Goal: Communication & Community: Share content

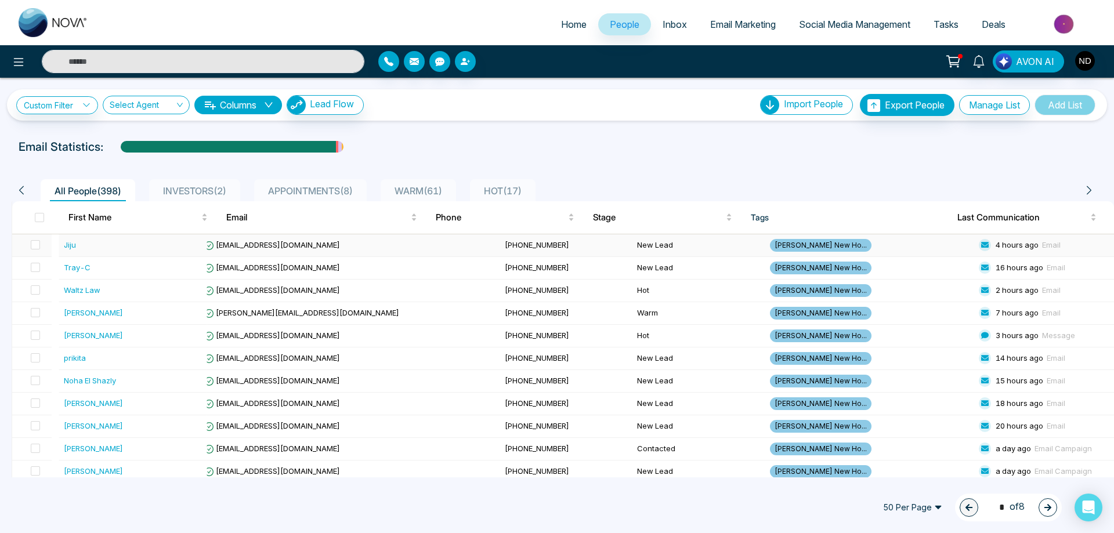
click at [71, 246] on div "Jiju" at bounding box center [70, 245] width 12 height 12
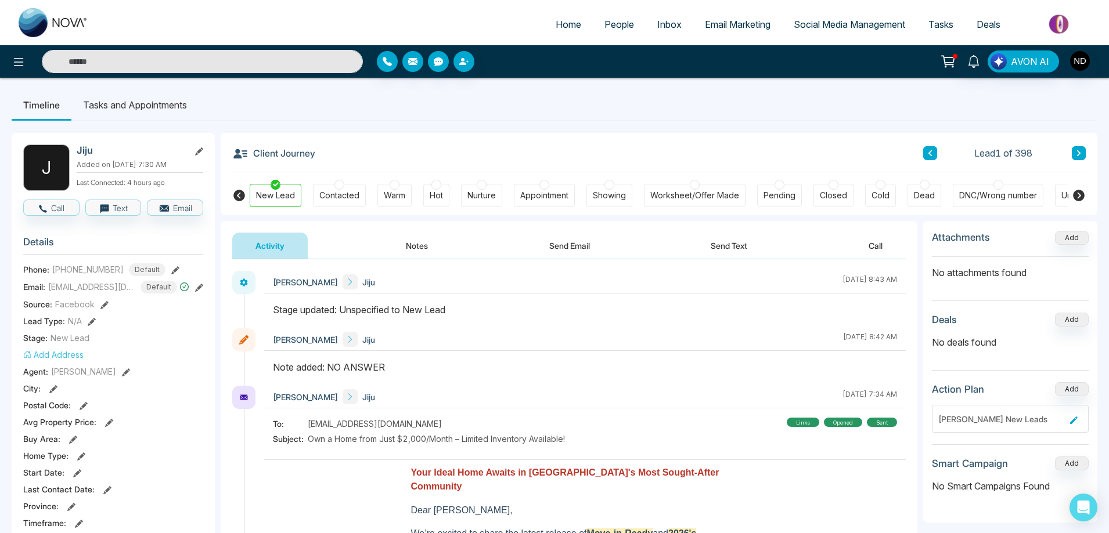
click at [1081, 150] on icon at bounding box center [1078, 153] width 6 height 7
click at [927, 151] on icon at bounding box center [930, 153] width 6 height 7
click at [1078, 151] on icon at bounding box center [1078, 153] width 3 height 6
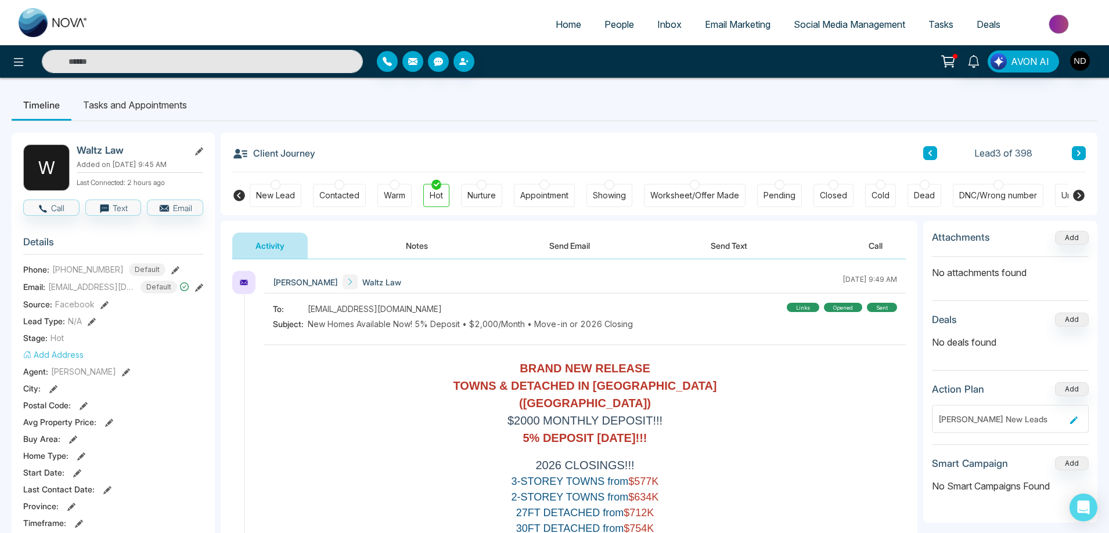
click at [1078, 151] on icon at bounding box center [1078, 153] width 3 height 6
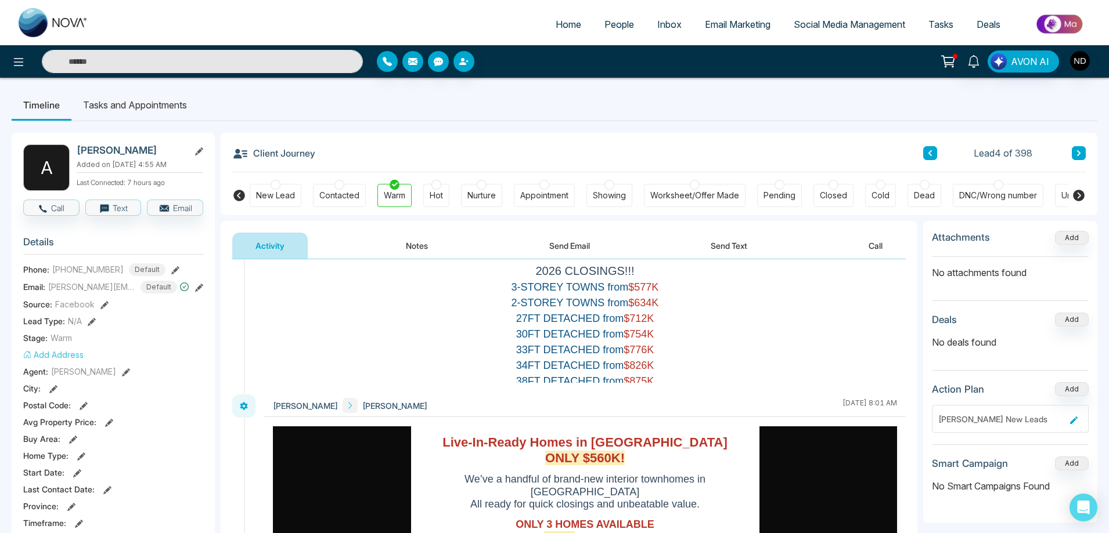
scroll to position [174, 0]
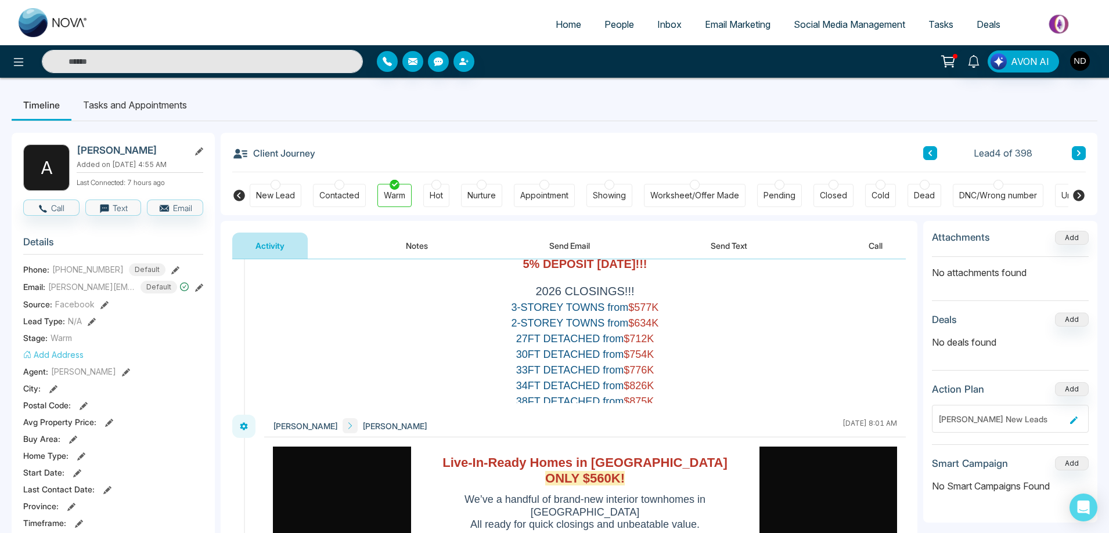
click at [424, 239] on button "Notes" at bounding box center [416, 246] width 68 height 26
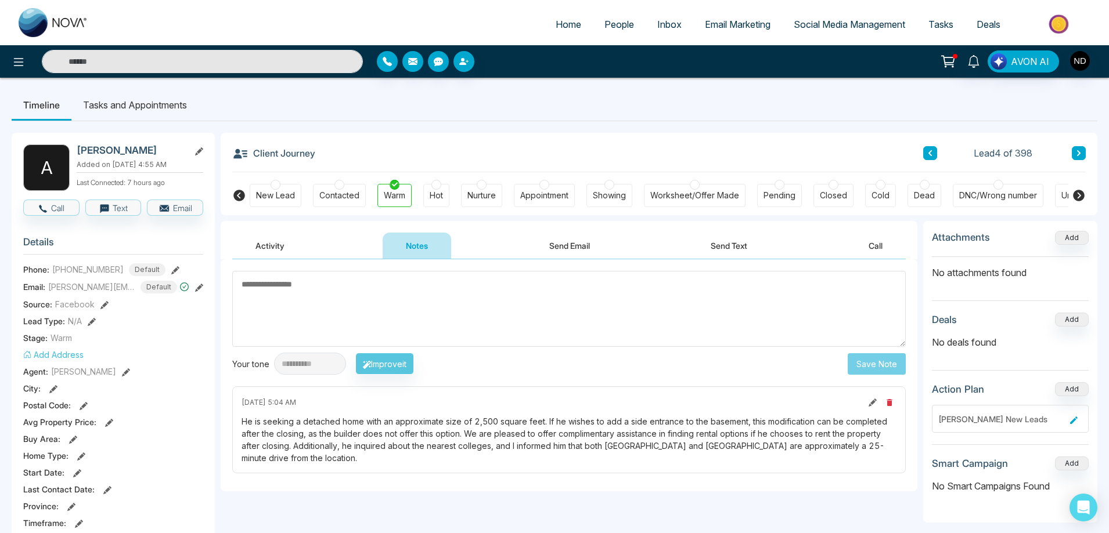
click at [732, 27] on span "Email Marketing" at bounding box center [738, 25] width 66 height 12
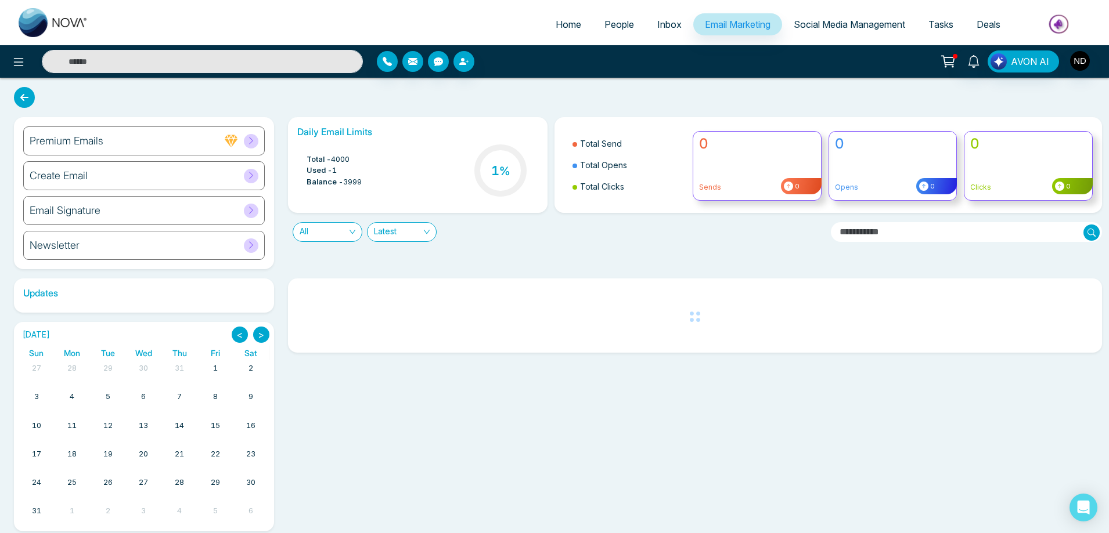
click at [54, 179] on h6 "Create Email" at bounding box center [59, 175] width 58 height 13
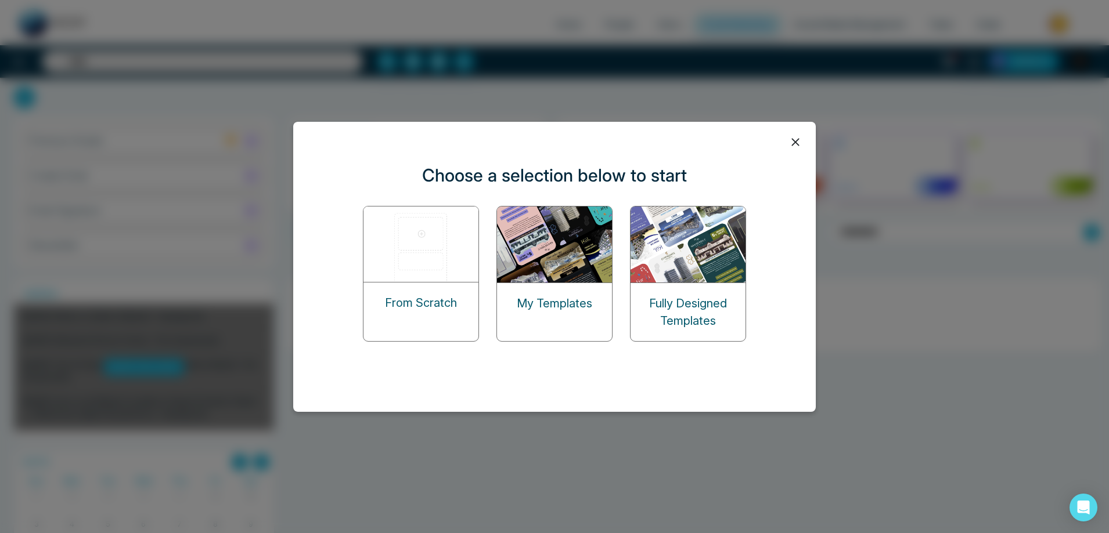
click at [553, 277] on img at bounding box center [555, 245] width 116 height 76
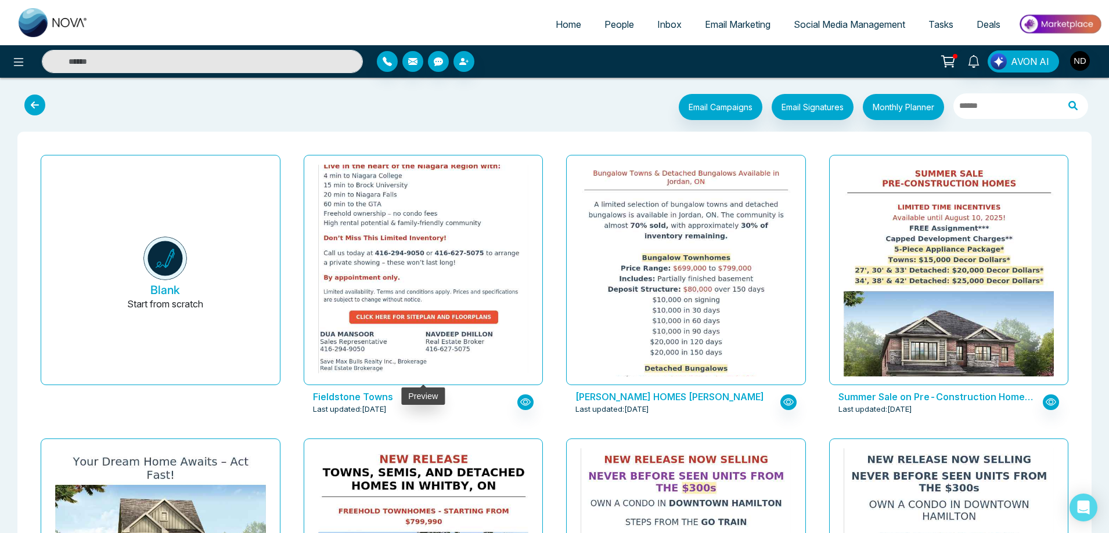
click at [427, 272] on img at bounding box center [422, 95] width 421 height 557
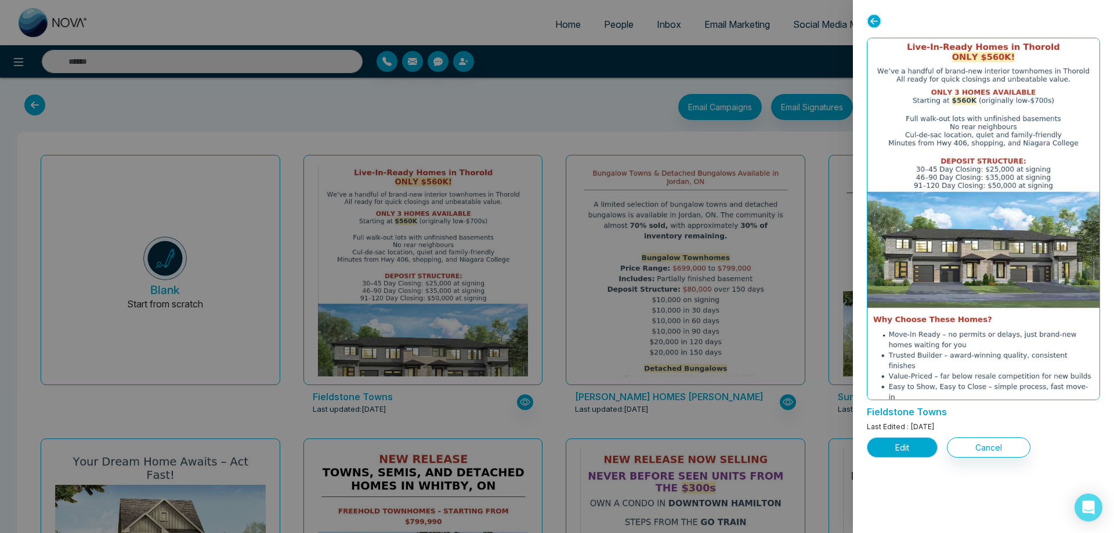
click at [897, 447] on button "Edit" at bounding box center [902, 448] width 71 height 20
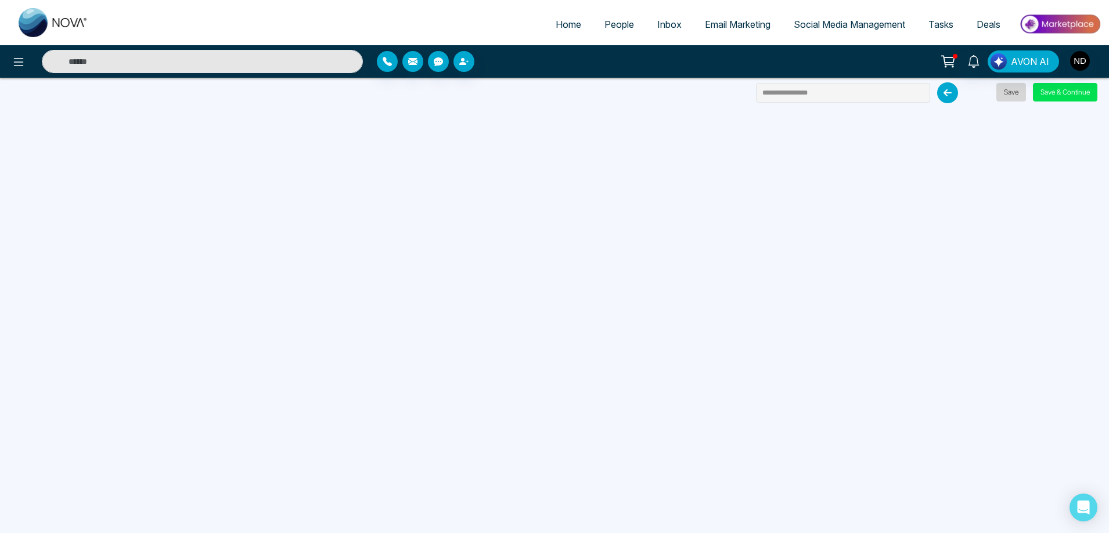
click at [1009, 93] on button "Save" at bounding box center [1011, 92] width 30 height 19
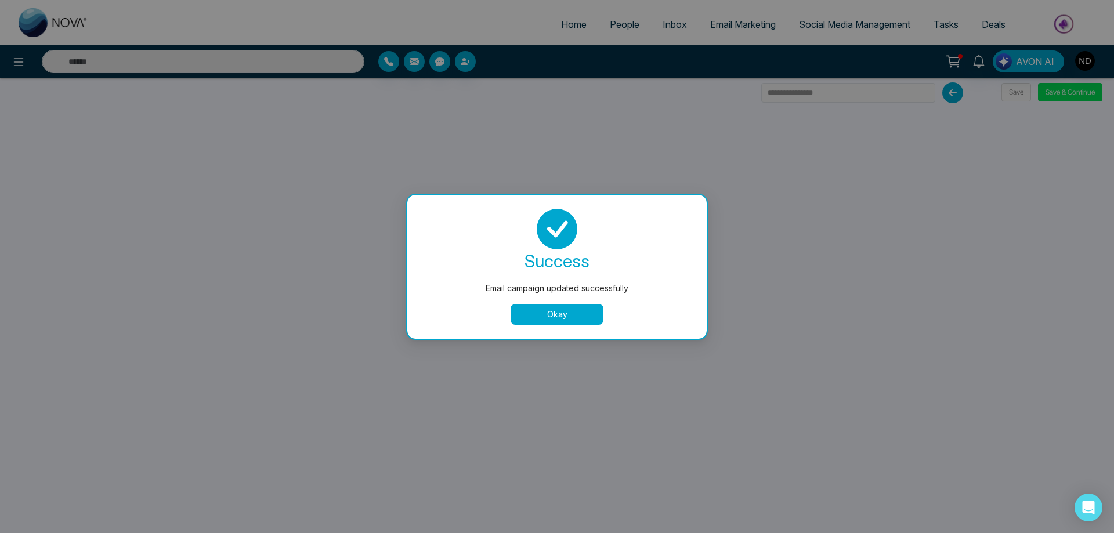
click at [557, 321] on button "Okay" at bounding box center [557, 314] width 93 height 21
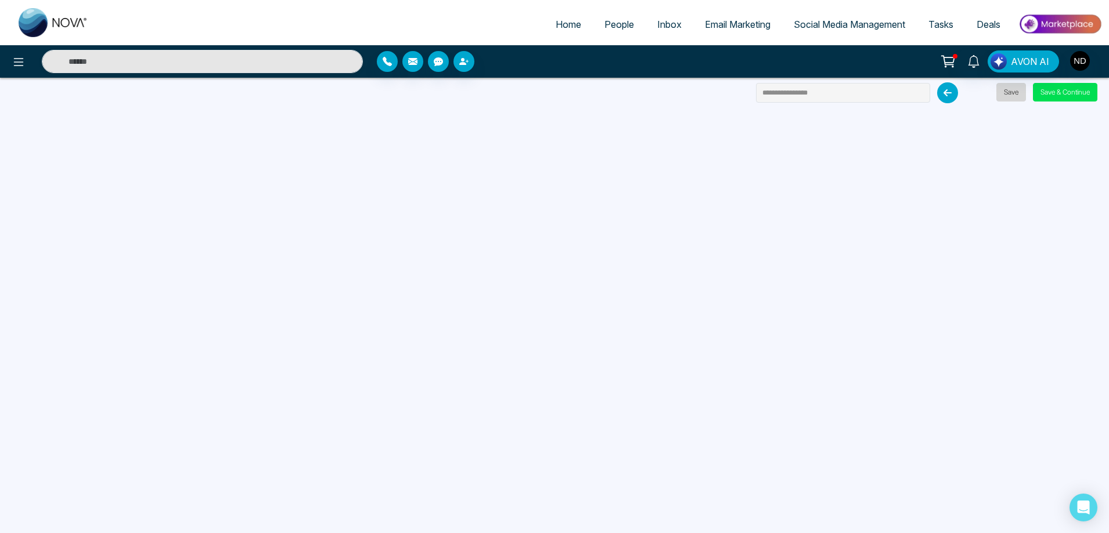
click at [1010, 91] on button "Save" at bounding box center [1011, 92] width 30 height 19
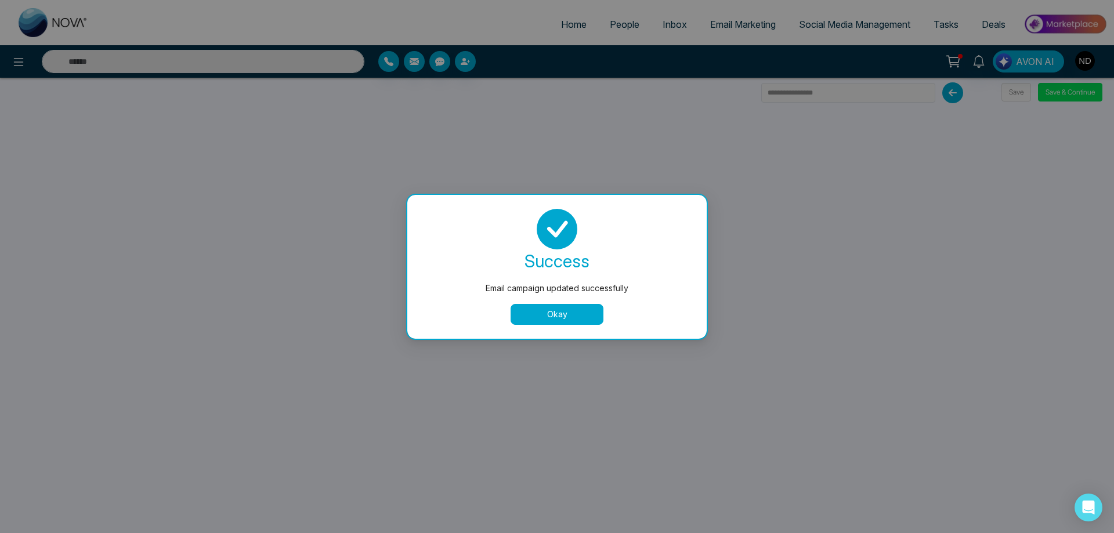
click at [558, 315] on button "Okay" at bounding box center [557, 314] width 93 height 21
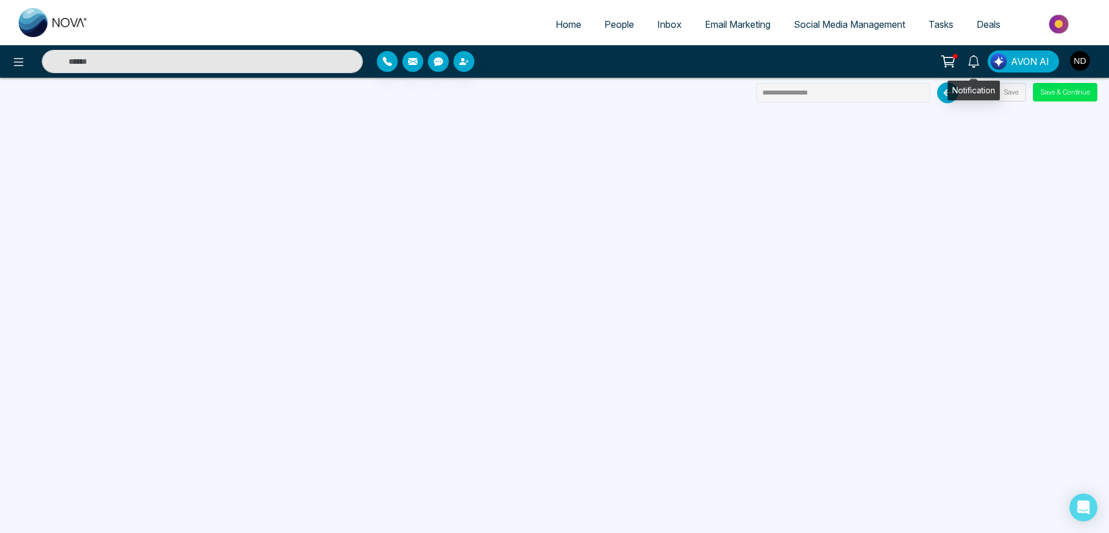
click at [971, 59] on icon at bounding box center [973, 61] width 11 height 13
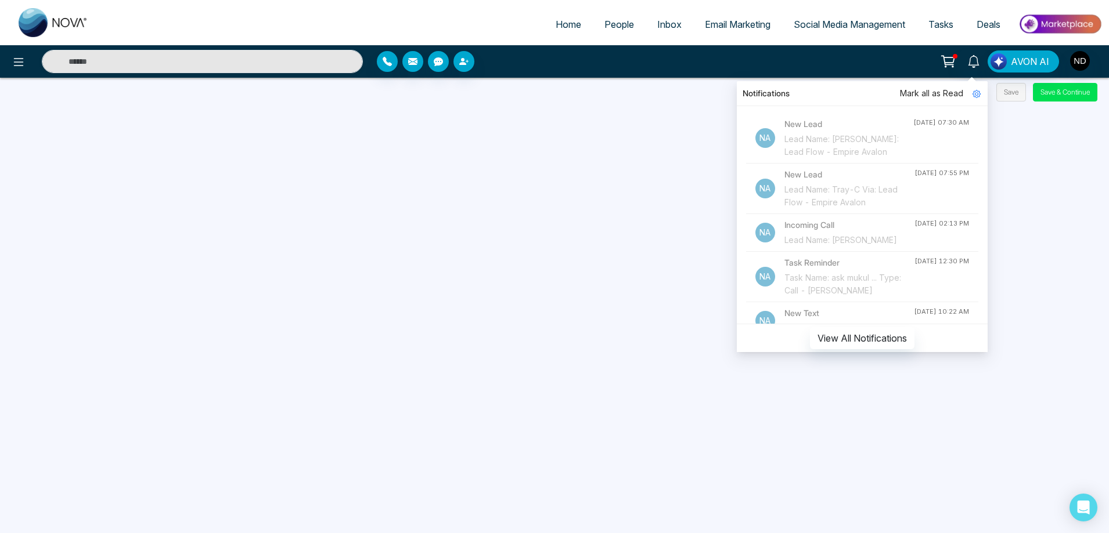
click at [622, 24] on span "People" at bounding box center [619, 25] width 30 height 12
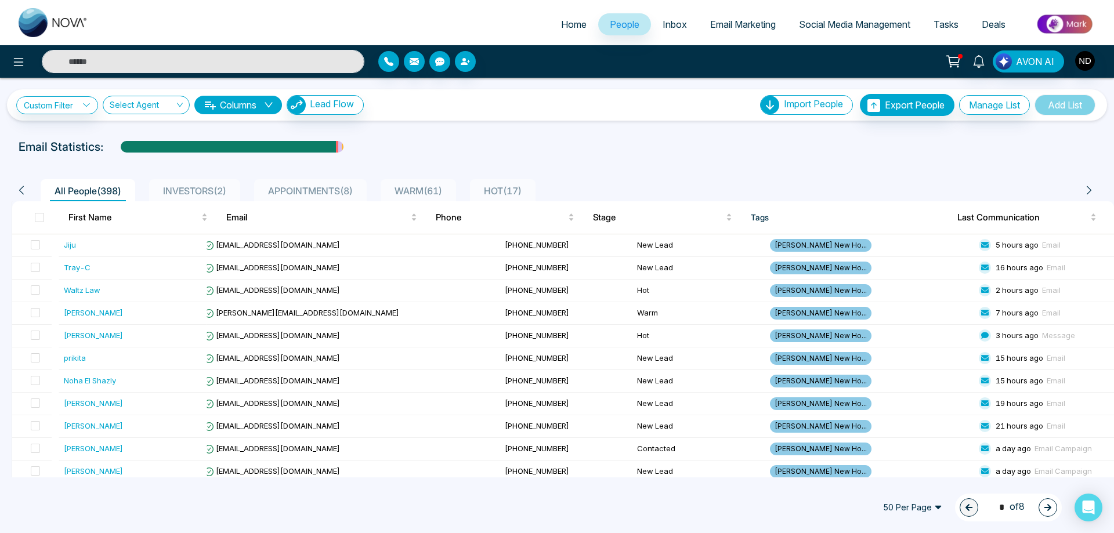
click at [620, 150] on div "Email Statistics:" at bounding box center [557, 146] width 1077 height 17
click at [75, 315] on div "[PERSON_NAME]" at bounding box center [93, 313] width 59 height 12
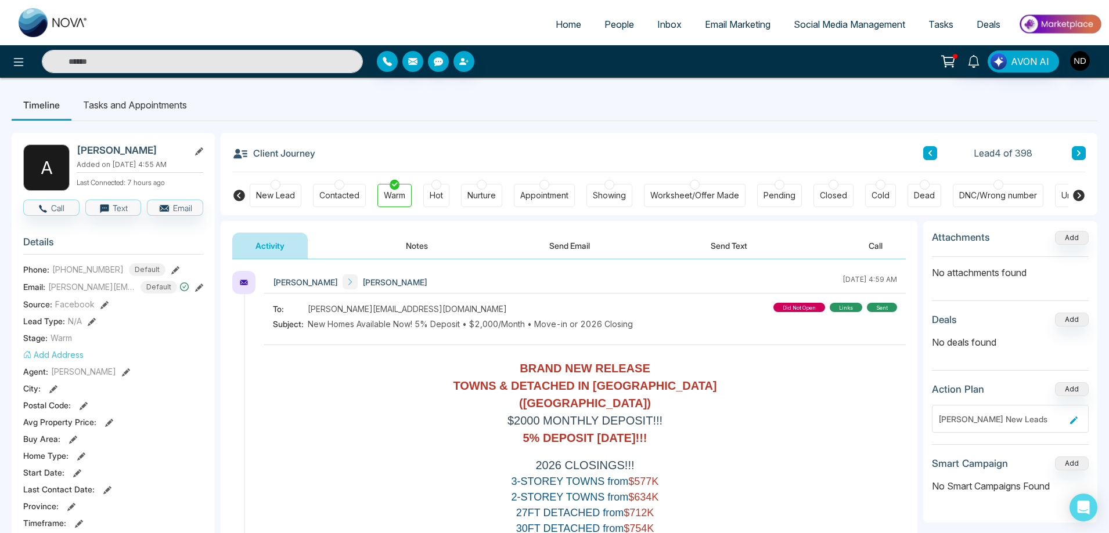
click at [624, 281] on div "[PERSON_NAME] [PERSON_NAME] [DATE] 4:59 AM" at bounding box center [584, 282] width 641 height 23
click at [617, 25] on span "People" at bounding box center [619, 25] width 30 height 12
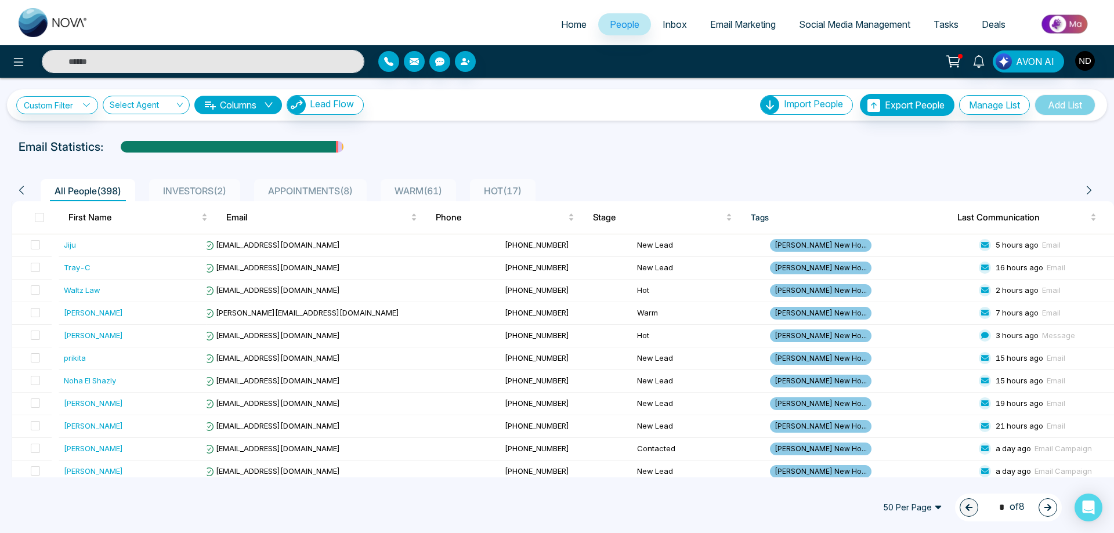
click at [509, 192] on span "HOT ( 17 )" at bounding box center [502, 191] width 47 height 12
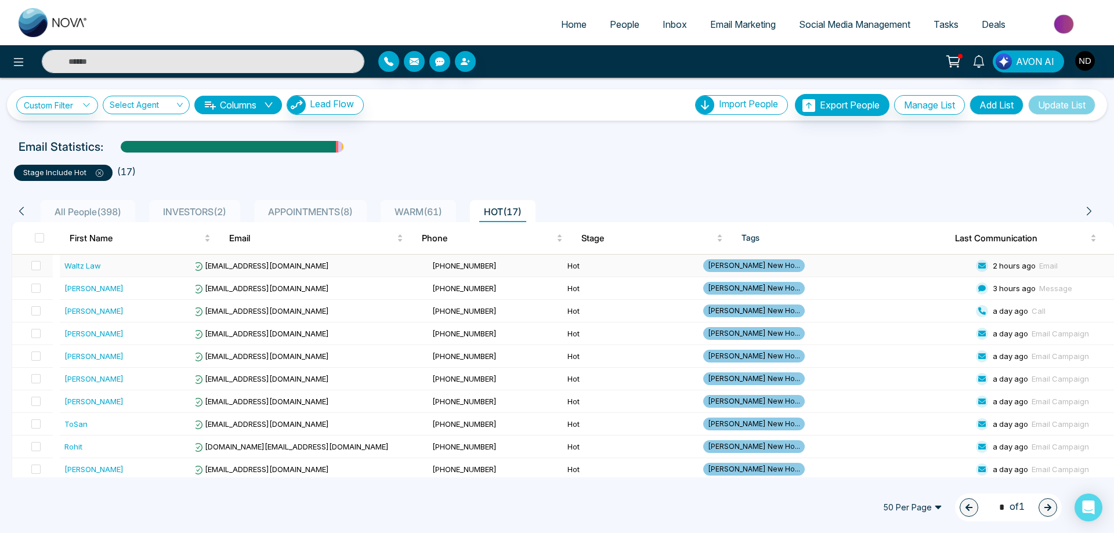
click at [85, 268] on div "Waltz Law" at bounding box center [82, 266] width 37 height 12
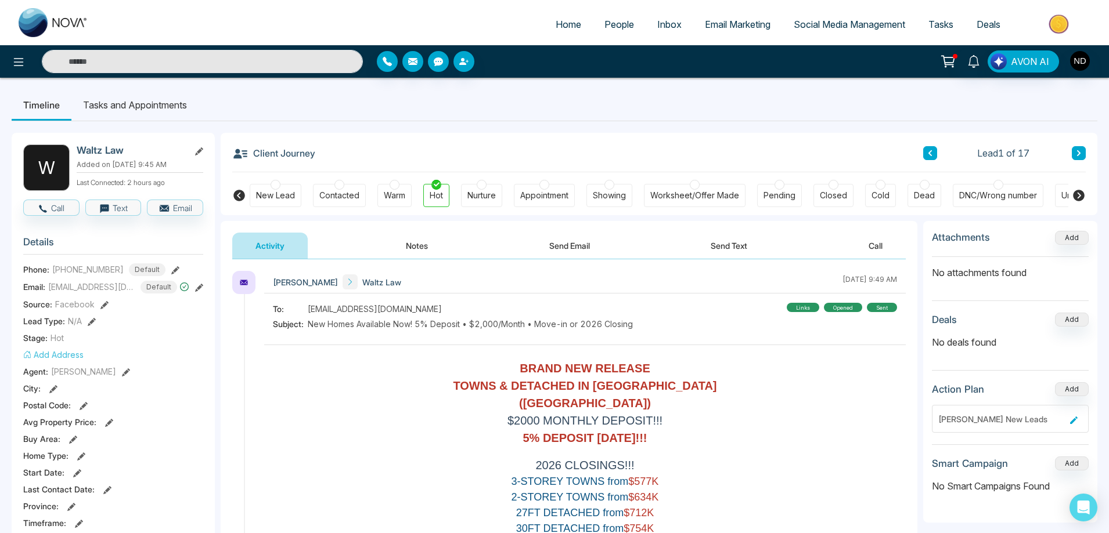
click at [427, 249] on button "Notes" at bounding box center [416, 246] width 68 height 26
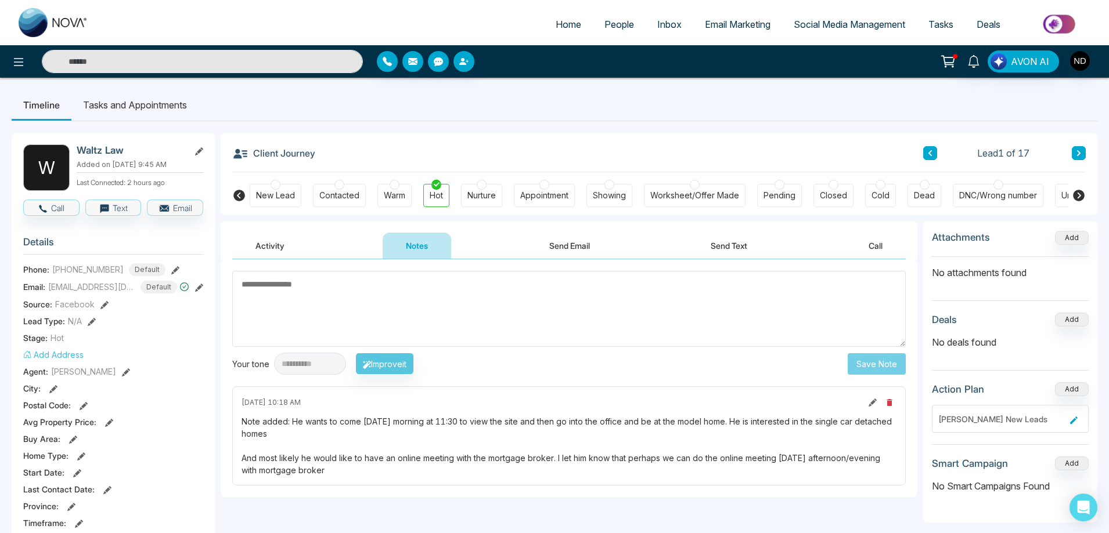
click at [278, 248] on button "Activity" at bounding box center [269, 246] width 75 height 26
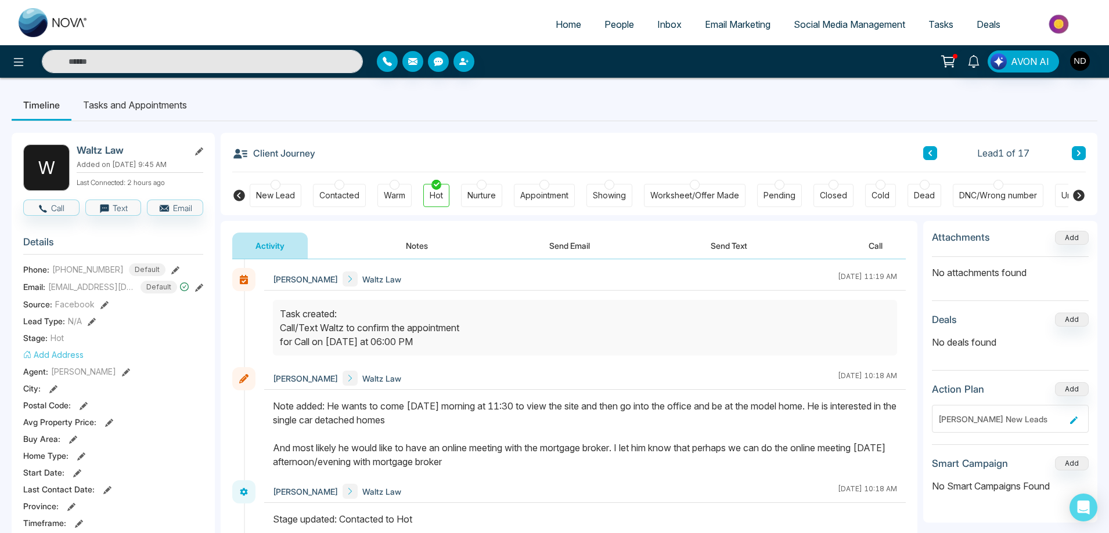
scroll to position [348, 0]
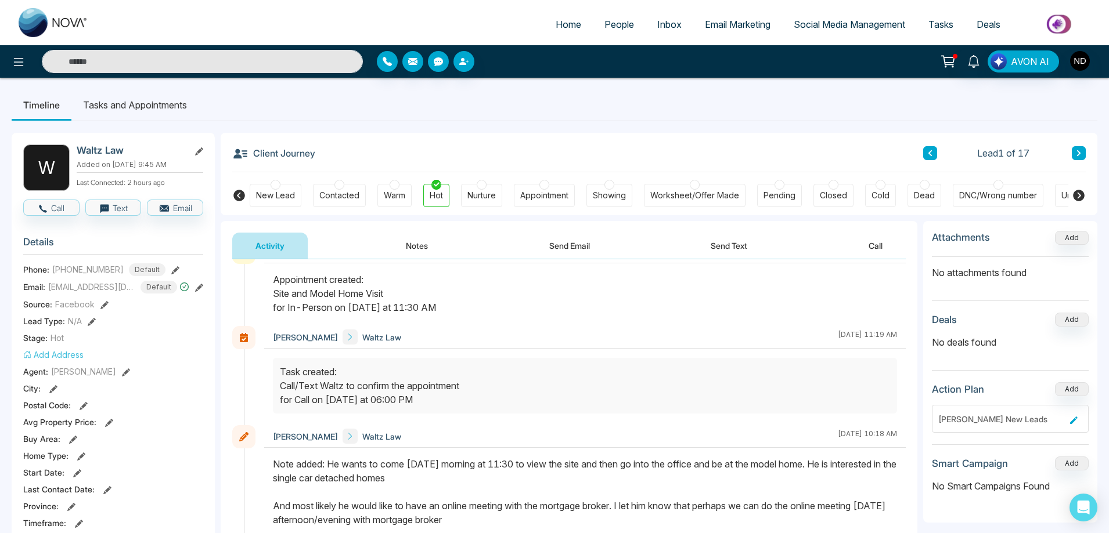
click at [1085, 157] on div "Client Journey Lead 1 of 17 New Lead Contacted Warm Hot Nurture Appointment Sho…" at bounding box center [659, 174] width 876 height 82
click at [1080, 153] on icon at bounding box center [1078, 153] width 3 height 6
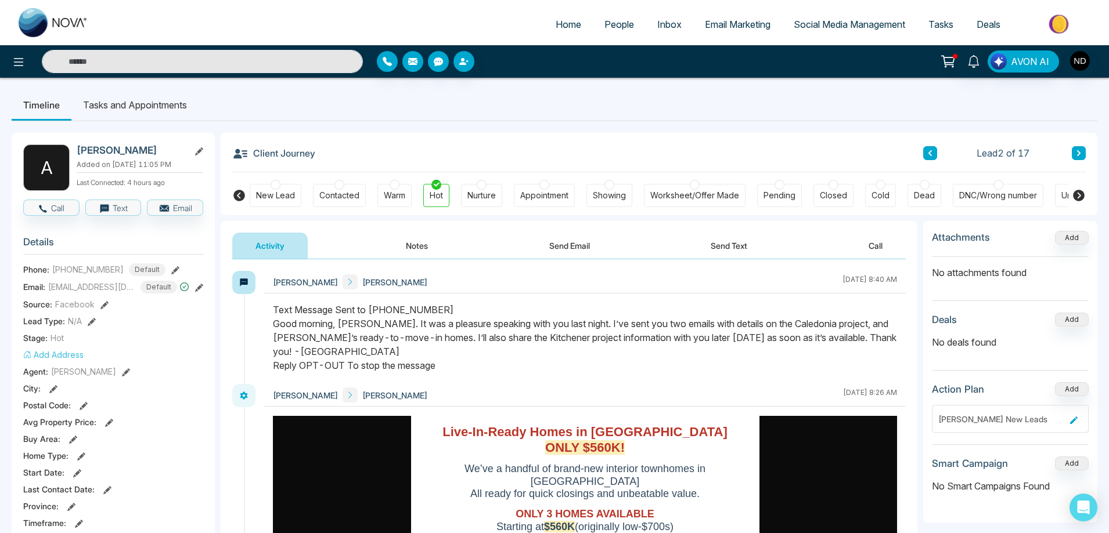
click at [1078, 146] on button at bounding box center [1078, 153] width 14 height 14
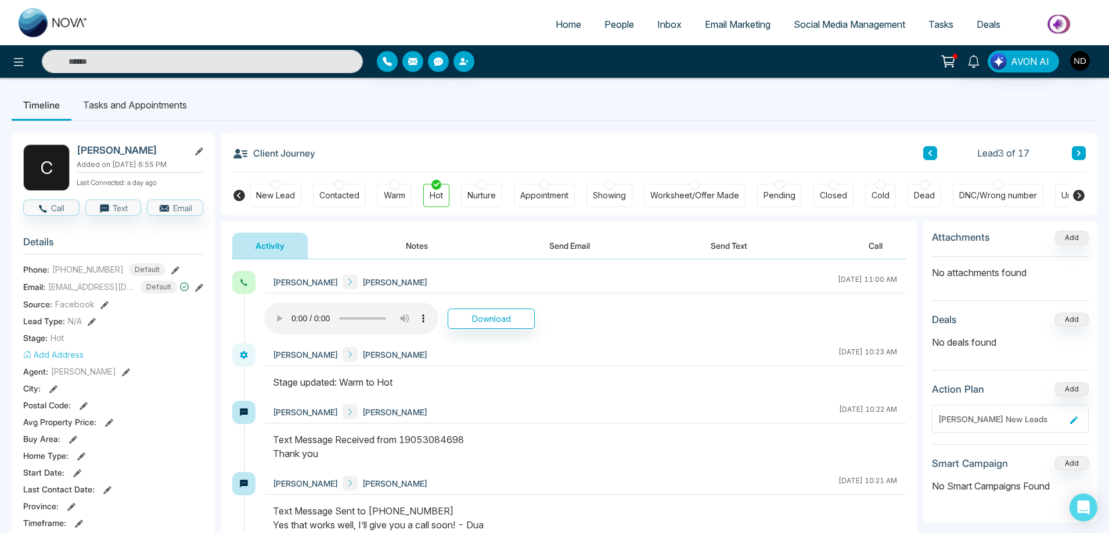
click at [1078, 146] on button at bounding box center [1078, 153] width 14 height 14
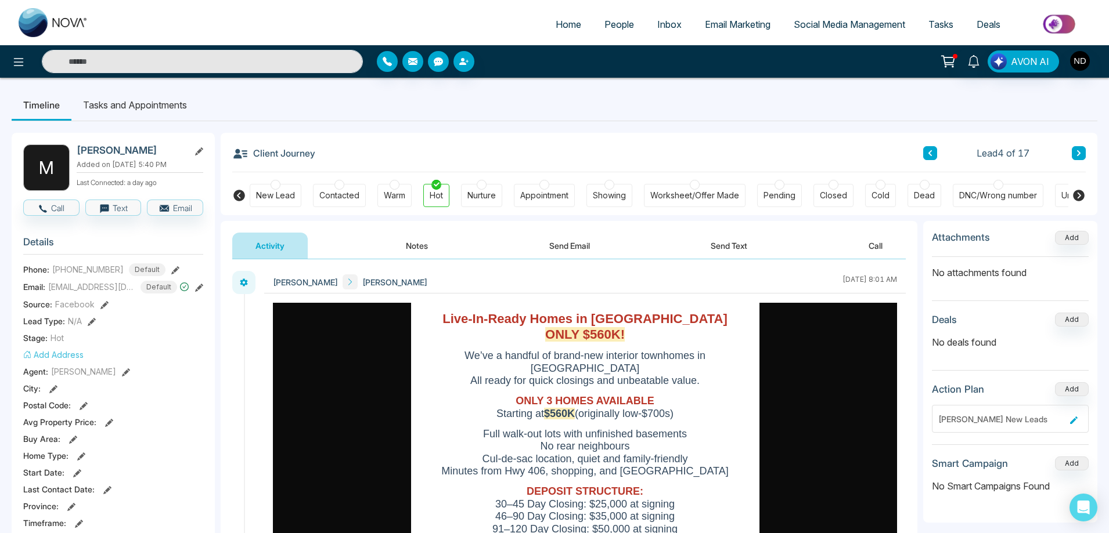
click at [572, 245] on button "Send Email" at bounding box center [569, 246] width 87 height 26
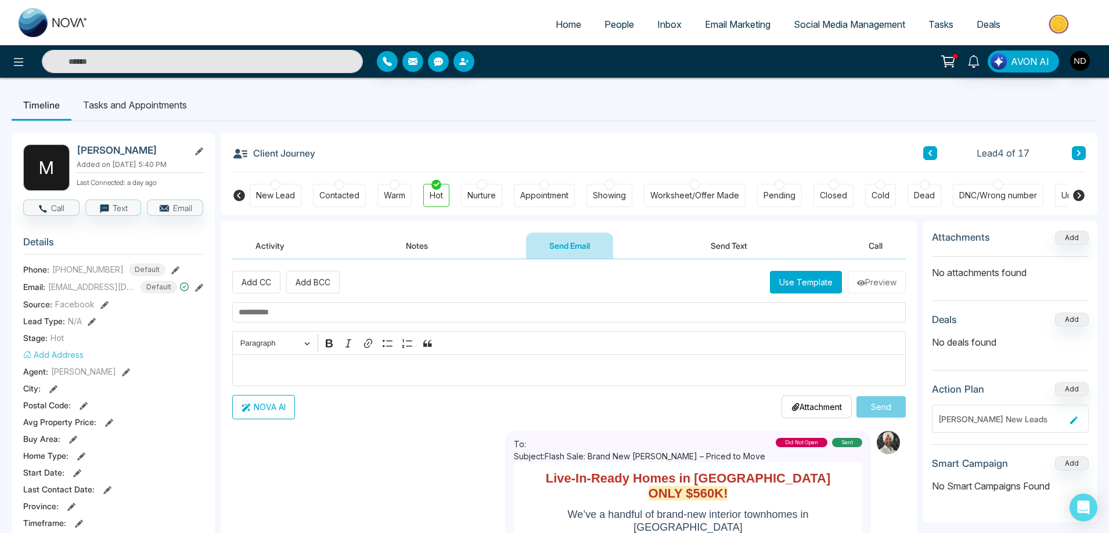
click at [1072, 150] on button at bounding box center [1078, 153] width 14 height 14
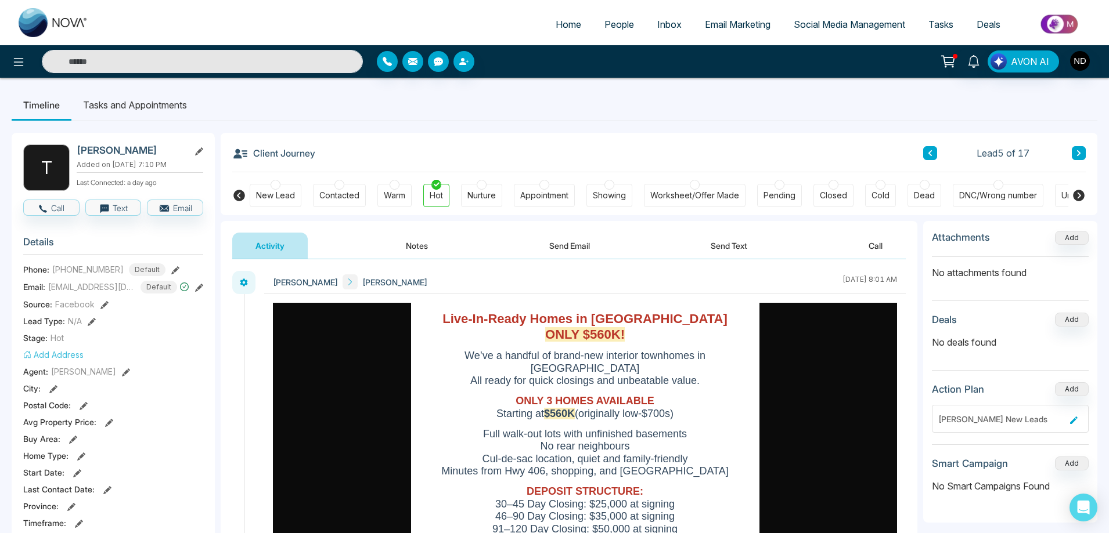
click at [549, 241] on button "Send Email" at bounding box center [569, 246] width 87 height 26
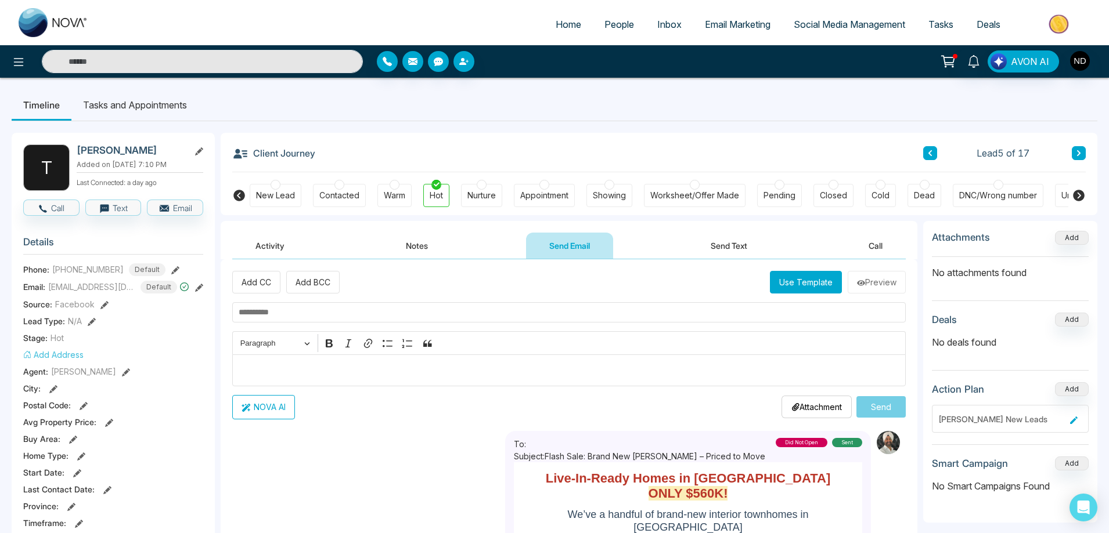
click at [1082, 155] on button at bounding box center [1078, 153] width 14 height 14
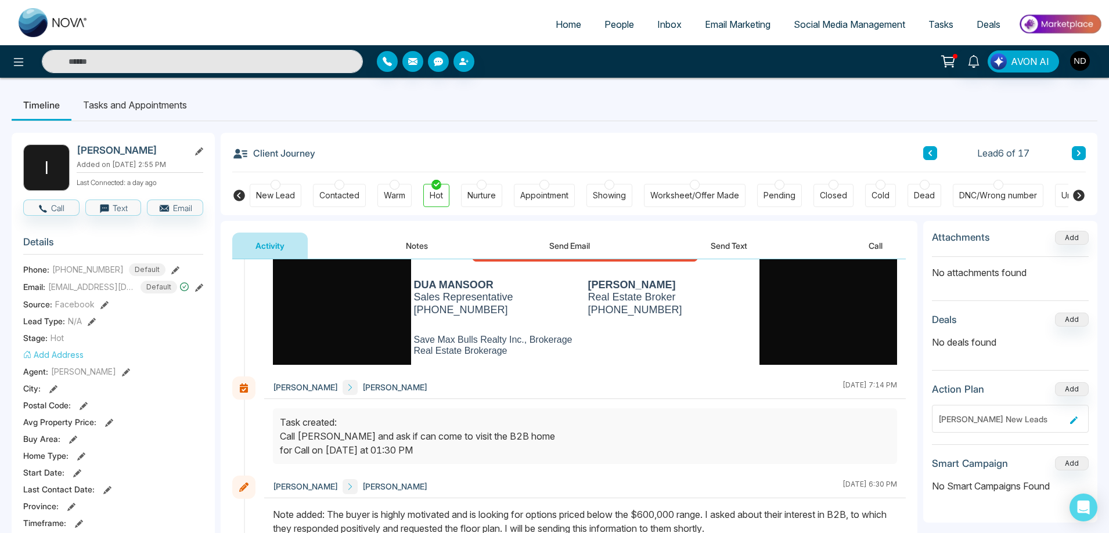
scroll to position [813, 0]
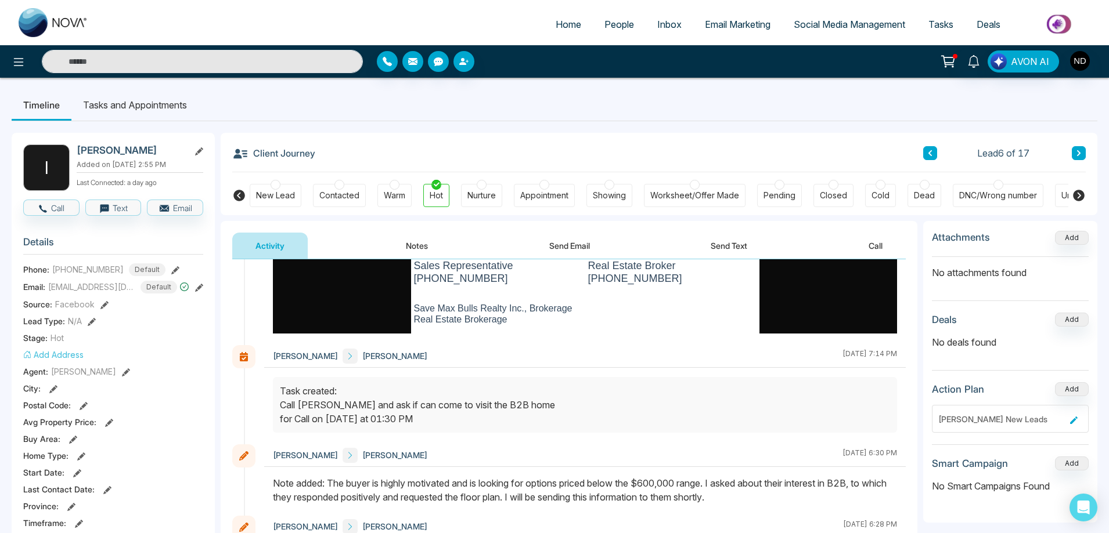
click at [407, 248] on button "Notes" at bounding box center [416, 246] width 68 height 26
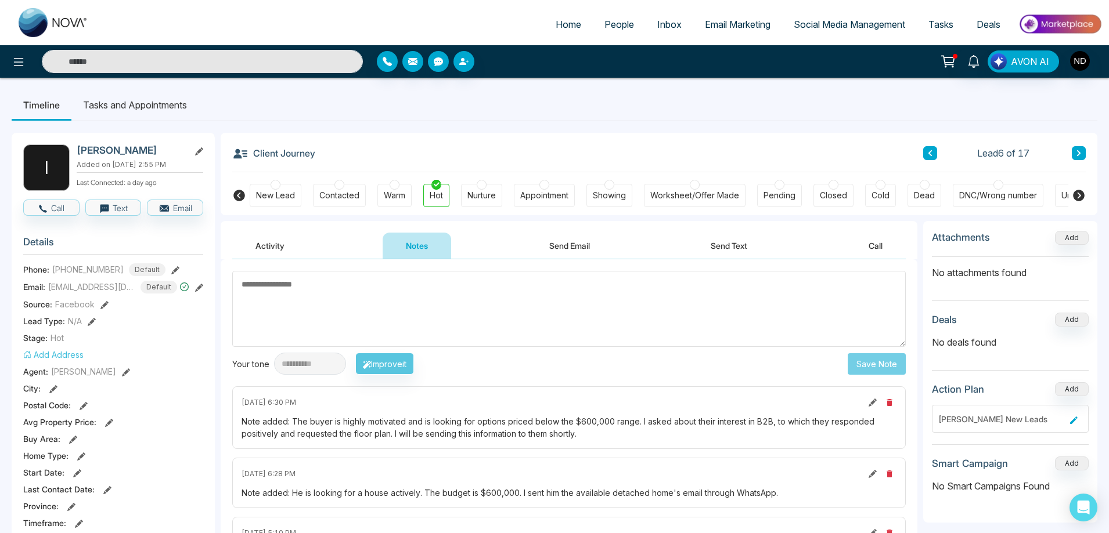
click at [1080, 153] on icon at bounding box center [1078, 153] width 3 height 6
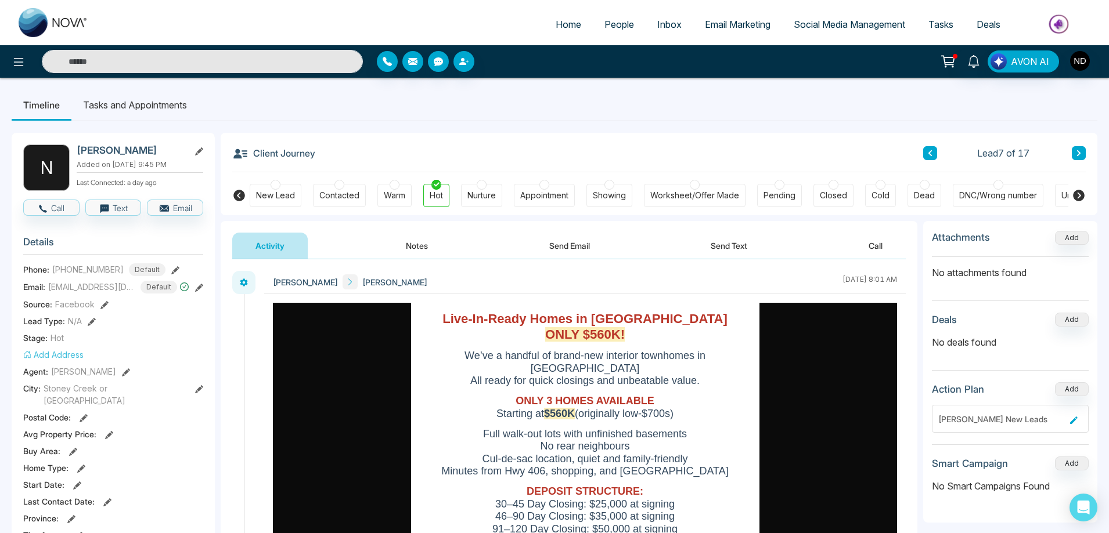
click at [482, 186] on div at bounding box center [482, 185] width 10 height 10
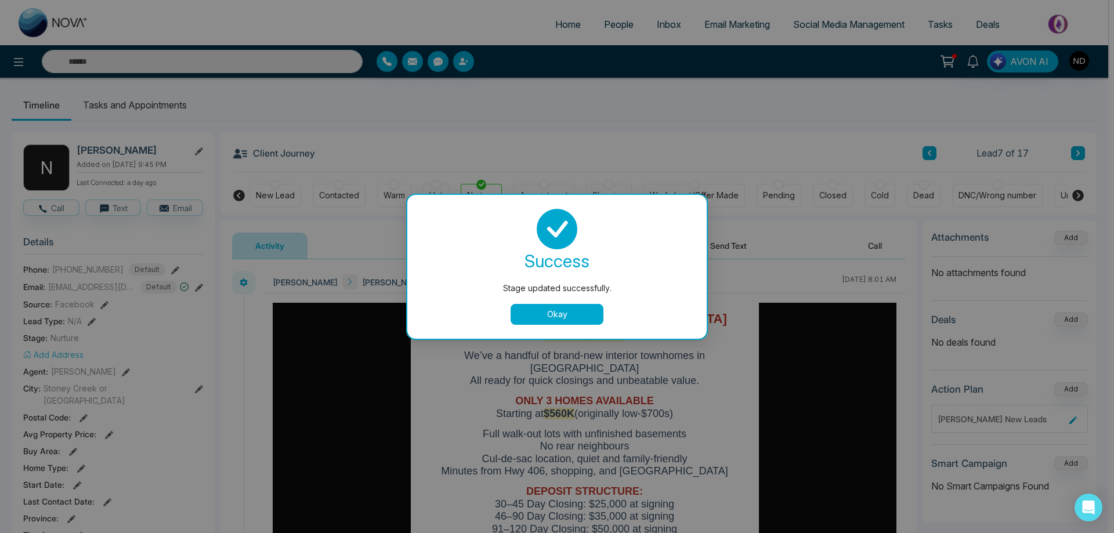
click at [576, 317] on button "Okay" at bounding box center [557, 314] width 93 height 21
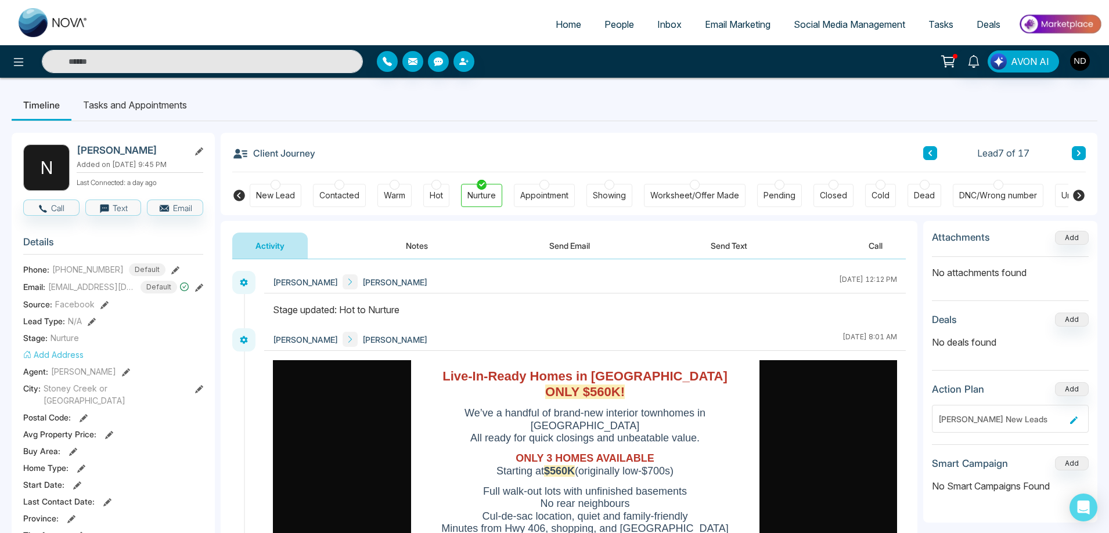
click at [1080, 152] on icon at bounding box center [1078, 153] width 6 height 7
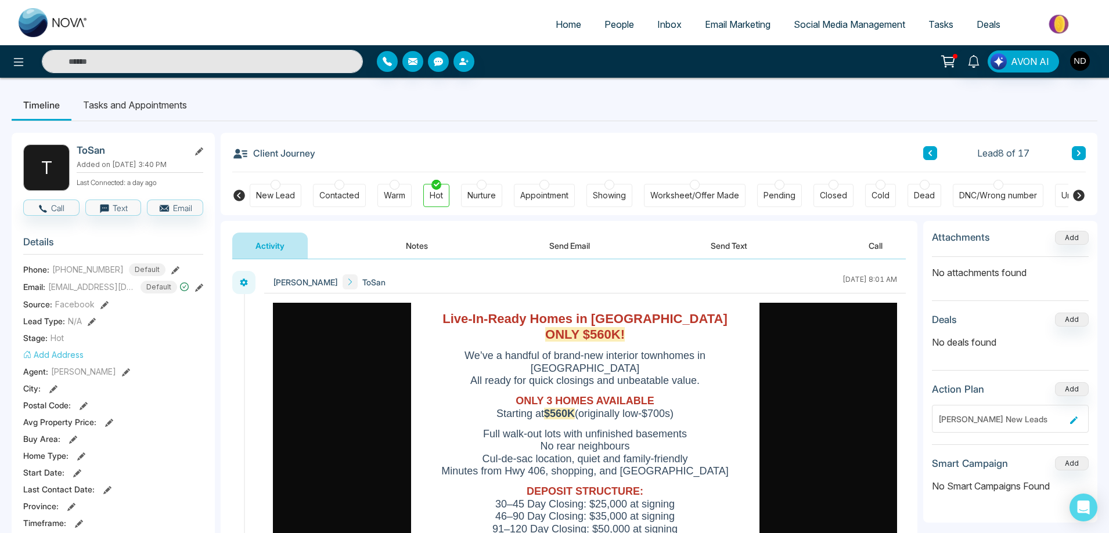
click at [416, 241] on button "Notes" at bounding box center [416, 246] width 68 height 26
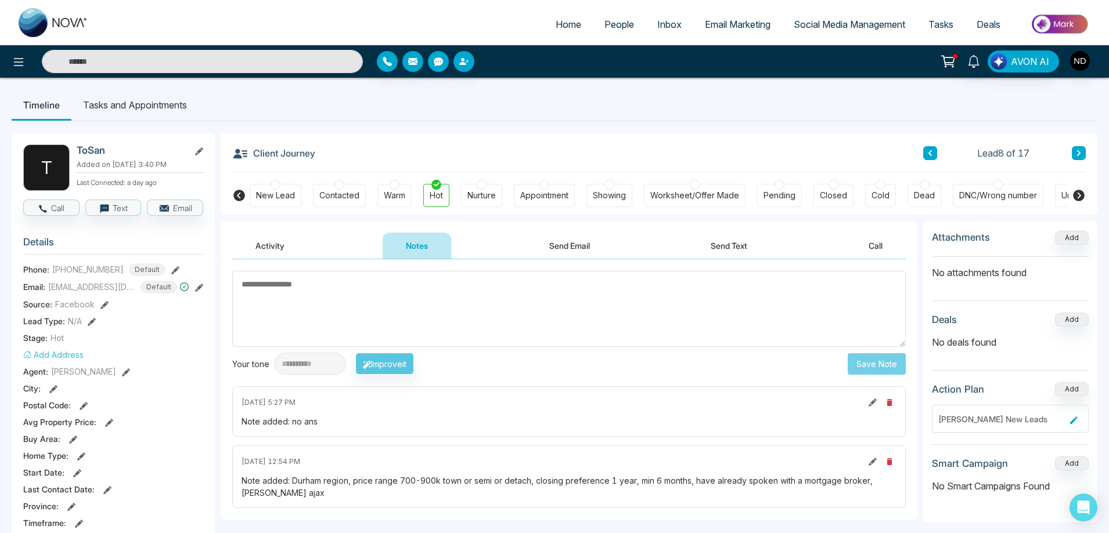
click at [580, 250] on button "Send Email" at bounding box center [569, 246] width 87 height 26
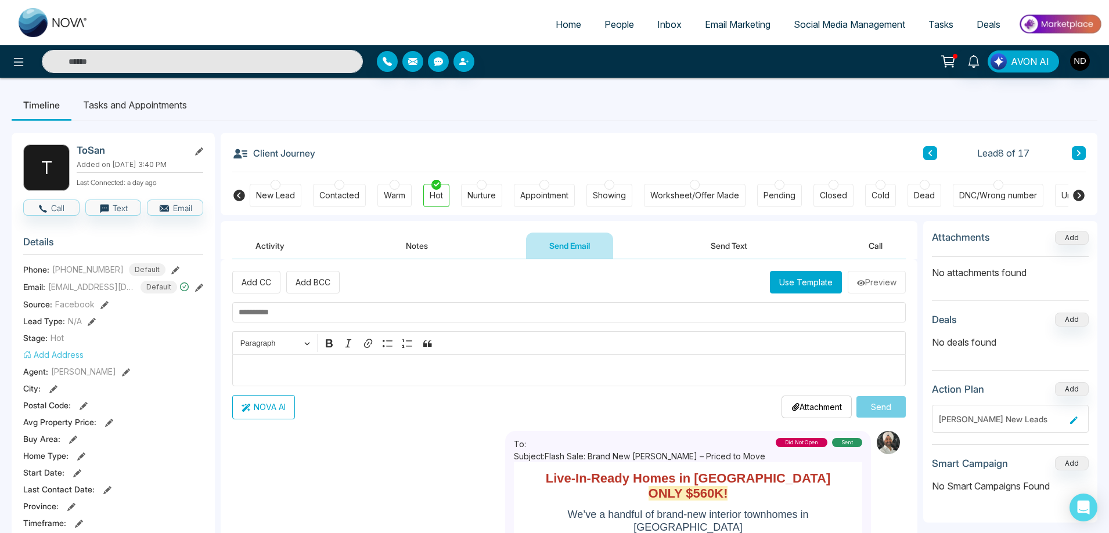
click at [414, 244] on button "Notes" at bounding box center [416, 246] width 68 height 26
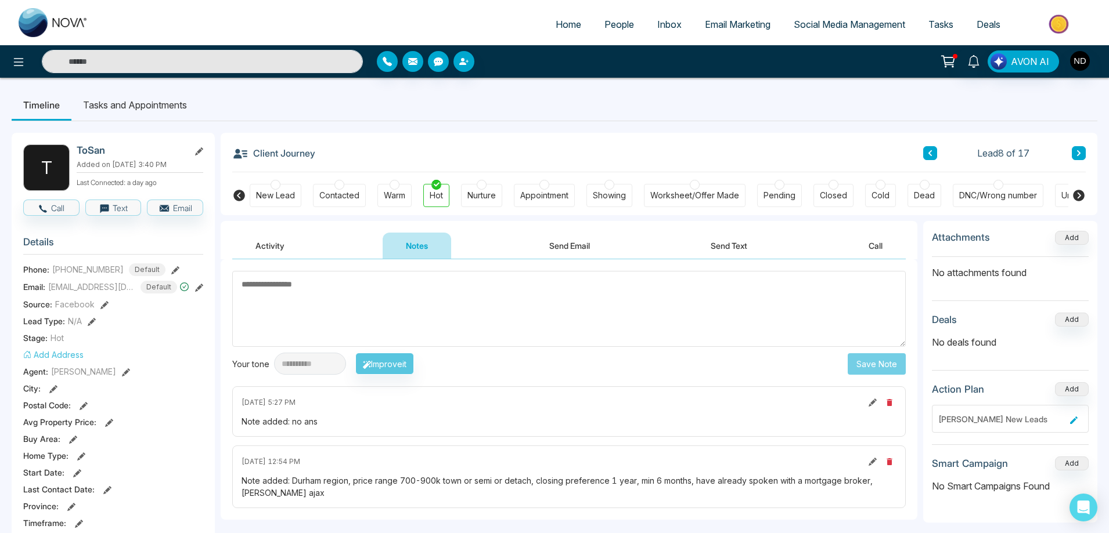
click at [274, 244] on button "Activity" at bounding box center [269, 246] width 75 height 26
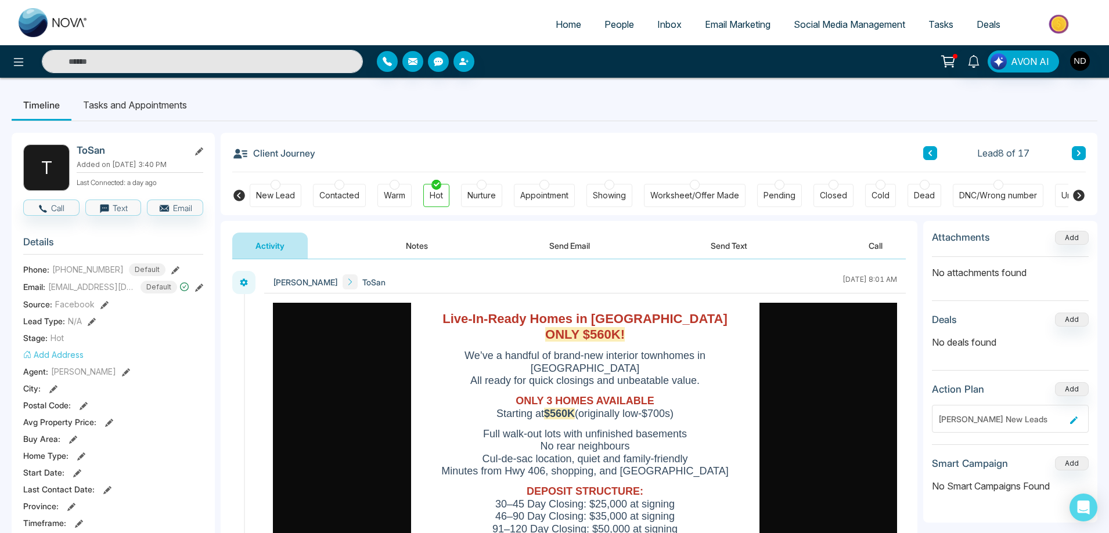
click at [571, 243] on button "Send Email" at bounding box center [569, 246] width 87 height 26
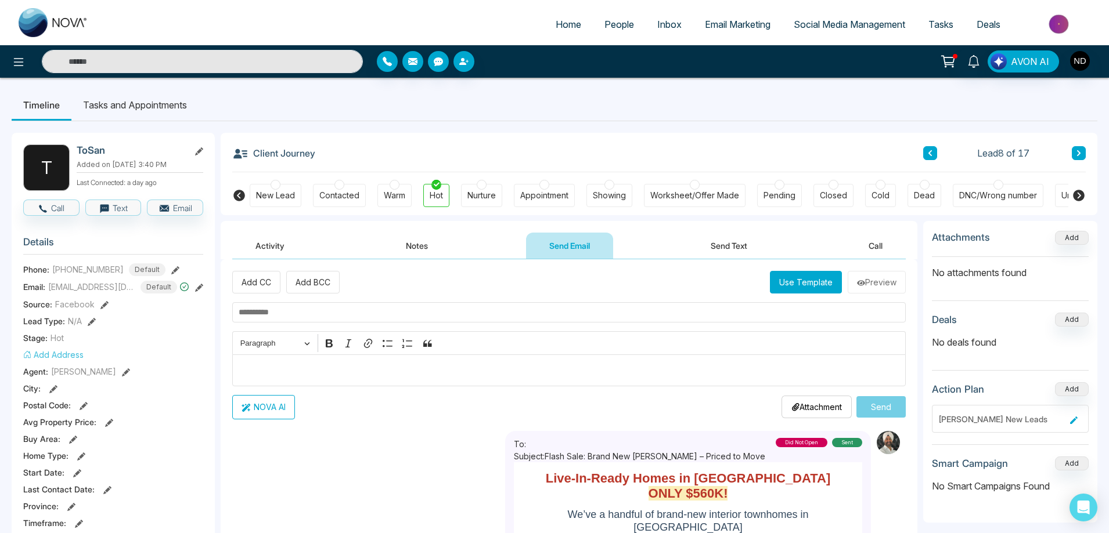
click at [726, 245] on button "Send Text" at bounding box center [728, 246] width 83 height 26
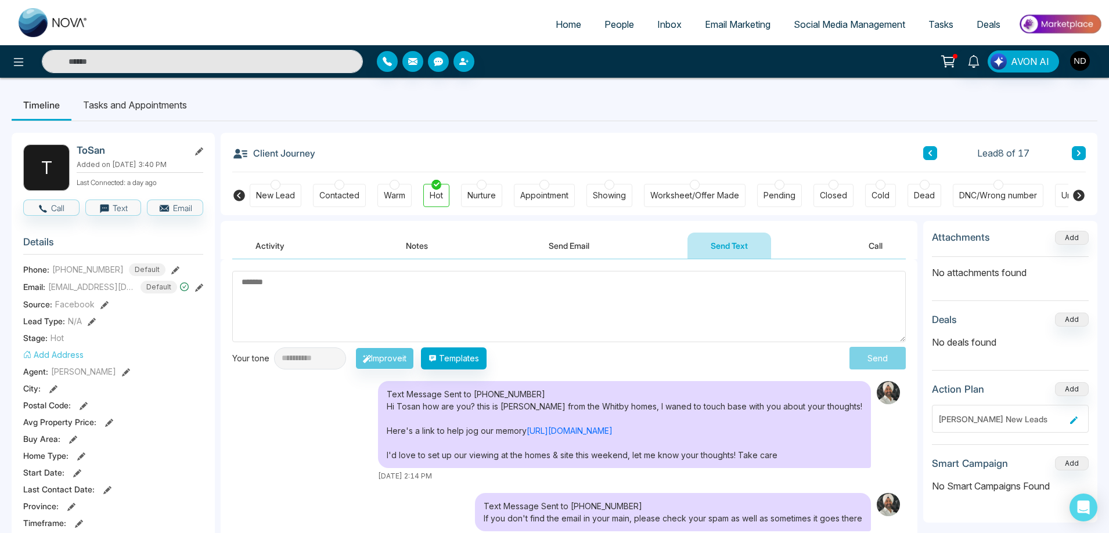
click at [880, 247] on button "Call" at bounding box center [875, 246] width 60 height 26
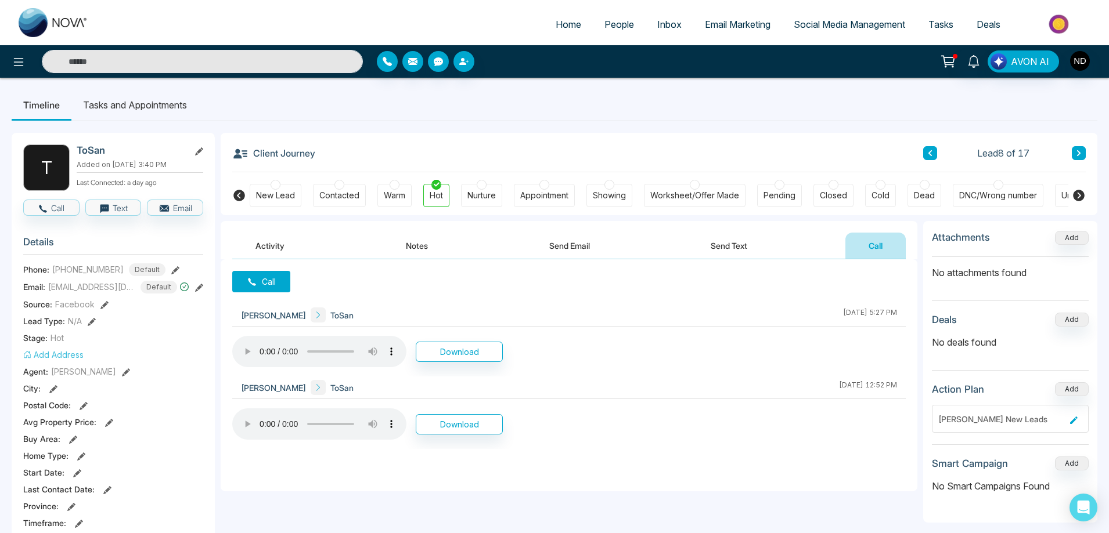
click at [1078, 157] on icon at bounding box center [1078, 153] width 6 height 7
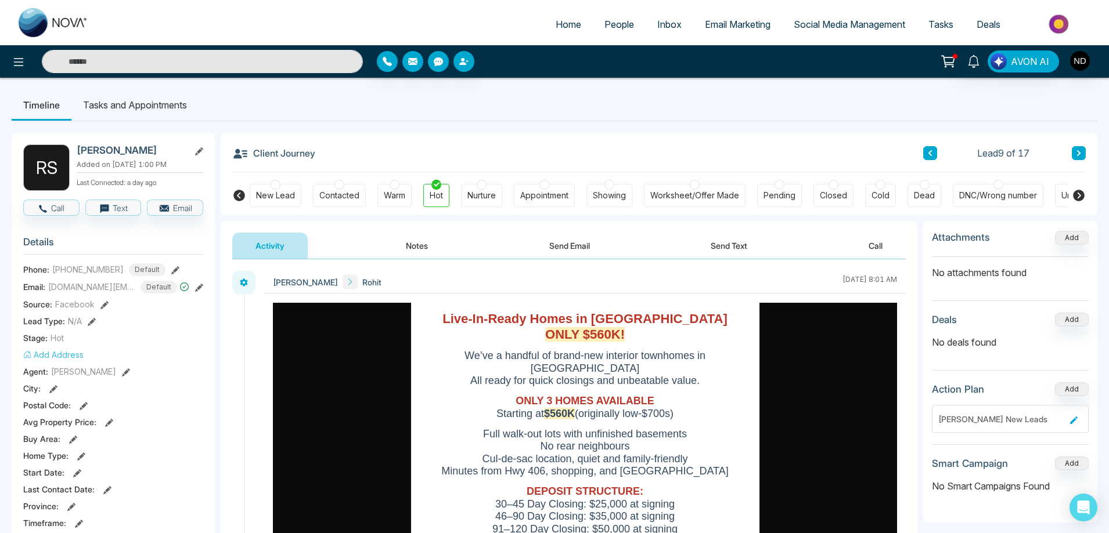
click at [574, 244] on button "Send Email" at bounding box center [569, 246] width 87 height 26
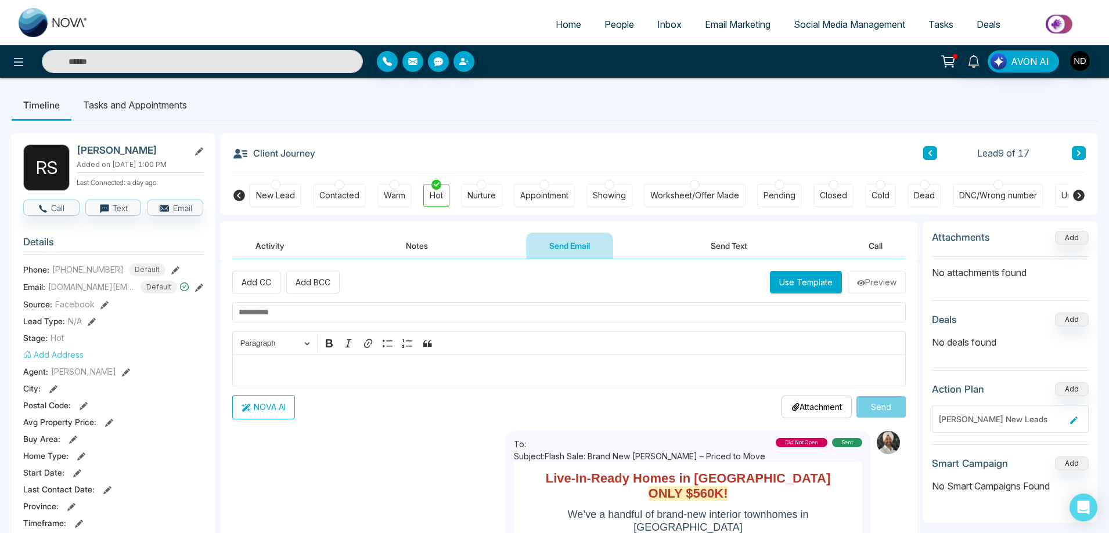
click at [417, 251] on button "Notes" at bounding box center [416, 246] width 68 height 26
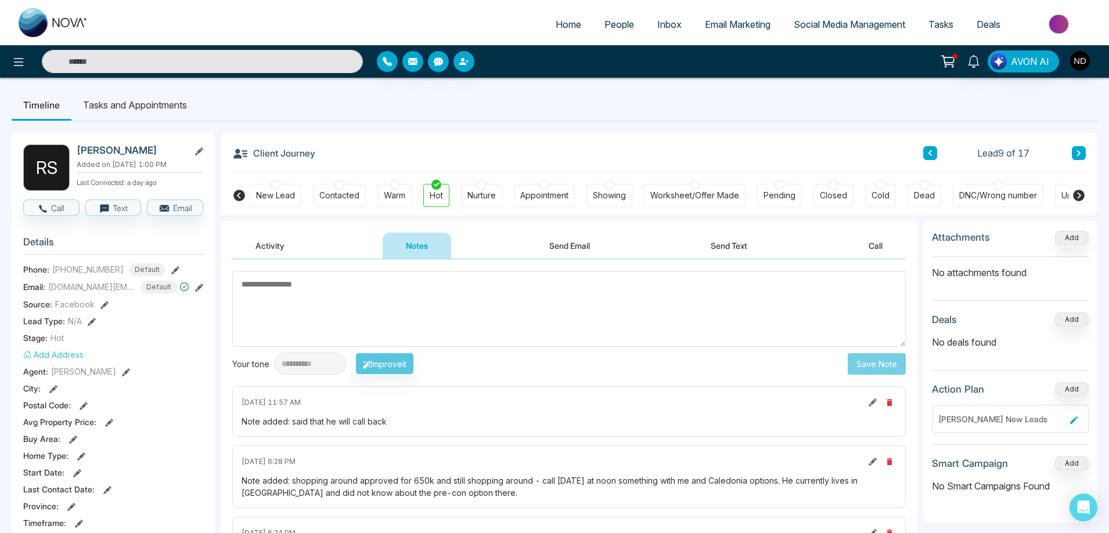
click at [711, 246] on button "Send Text" at bounding box center [728, 246] width 83 height 26
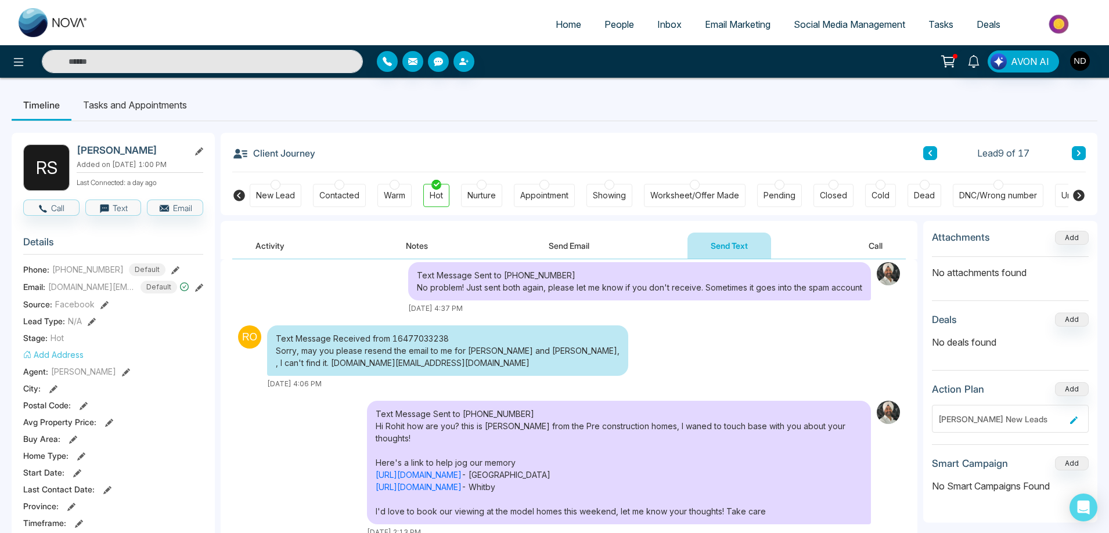
click at [879, 247] on button "Call" at bounding box center [875, 246] width 60 height 26
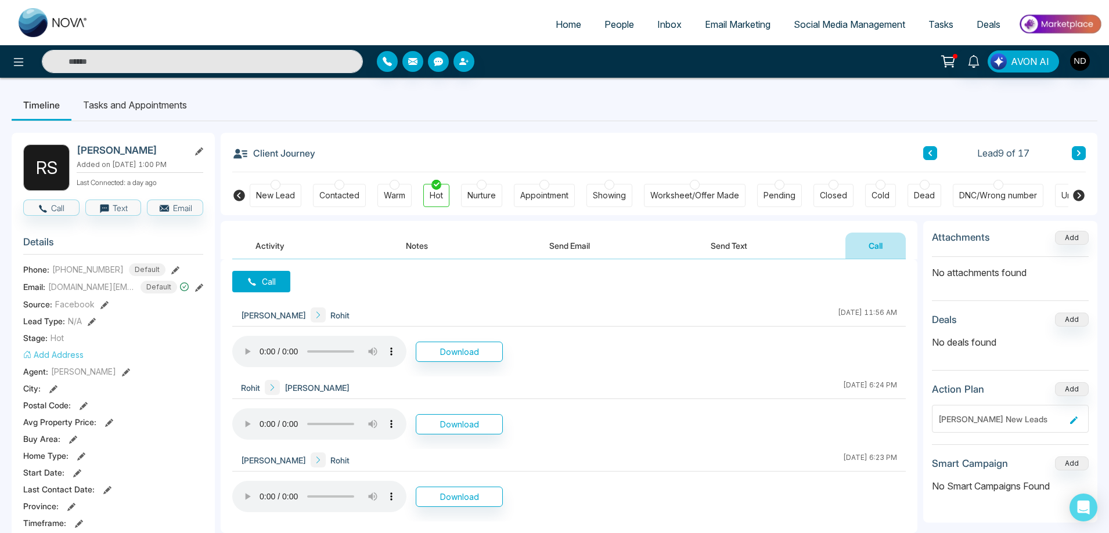
click at [394, 194] on div "Warm" at bounding box center [394, 196] width 21 height 12
click at [274, 243] on body "Home People Inbox Email Marketing Social Media Management Tasks Deals AVON AI T…" at bounding box center [554, 266] width 1109 height 533
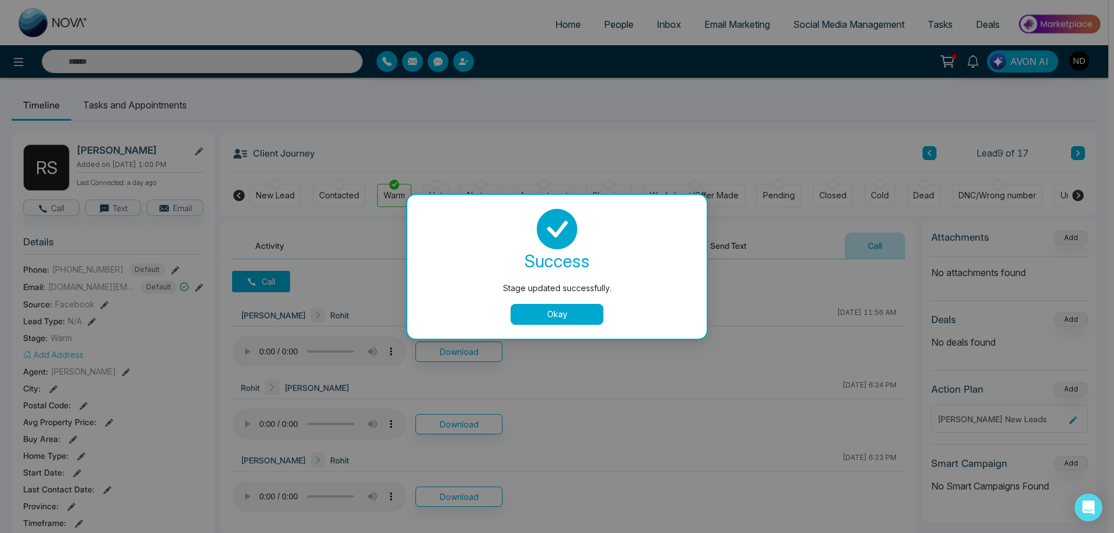
click at [565, 319] on button "Okay" at bounding box center [557, 314] width 93 height 21
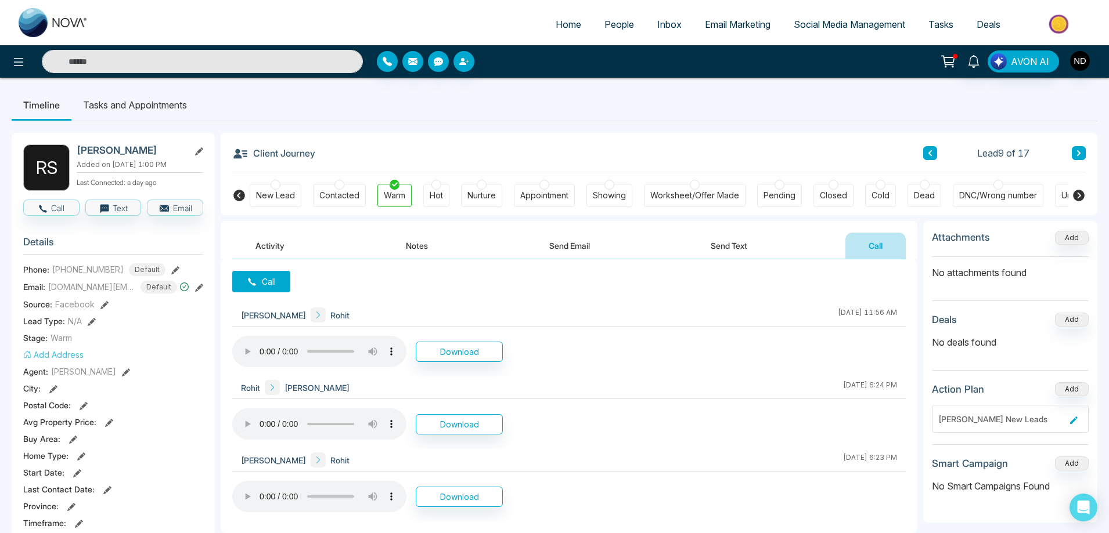
click at [265, 250] on button "Activity" at bounding box center [269, 246] width 75 height 26
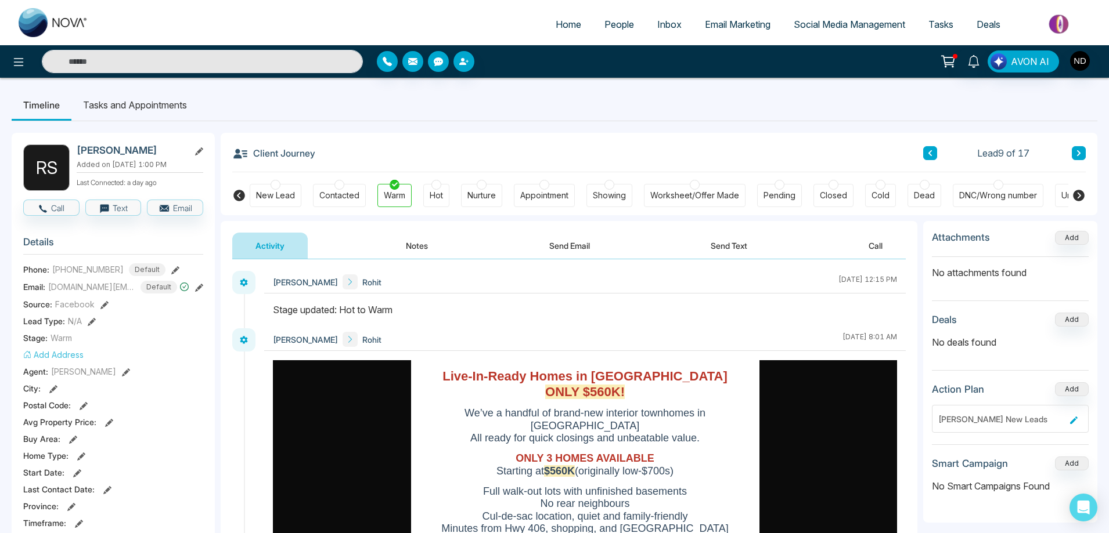
click at [1082, 153] on button at bounding box center [1078, 153] width 14 height 14
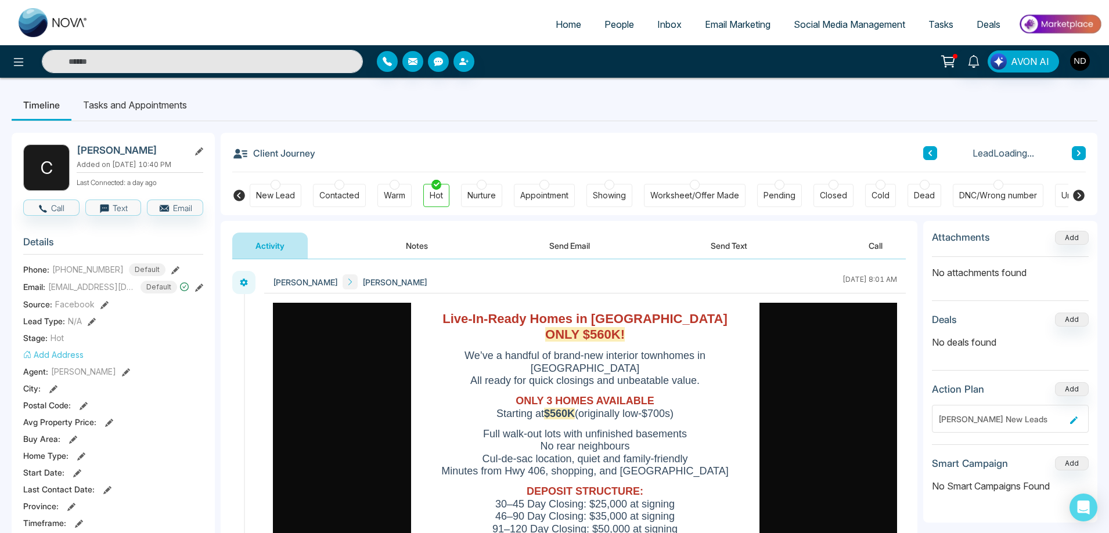
click at [423, 247] on button "Notes" at bounding box center [416, 246] width 68 height 26
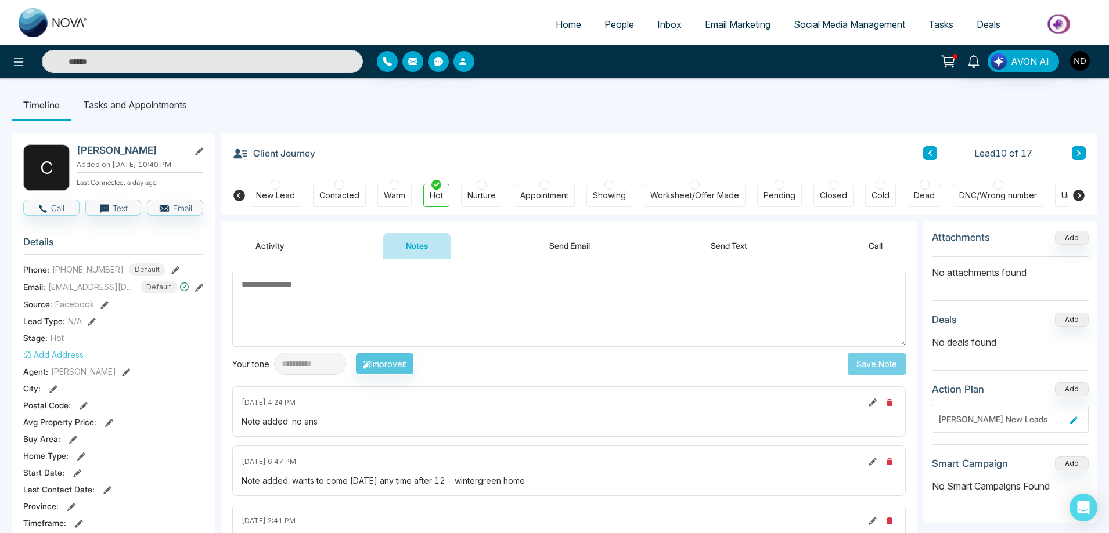
click at [550, 409] on div "[DATE] 4:24 PM" at bounding box center [568, 403] width 655 height 14
click at [157, 109] on li "Tasks and Appointments" at bounding box center [134, 104] width 127 height 31
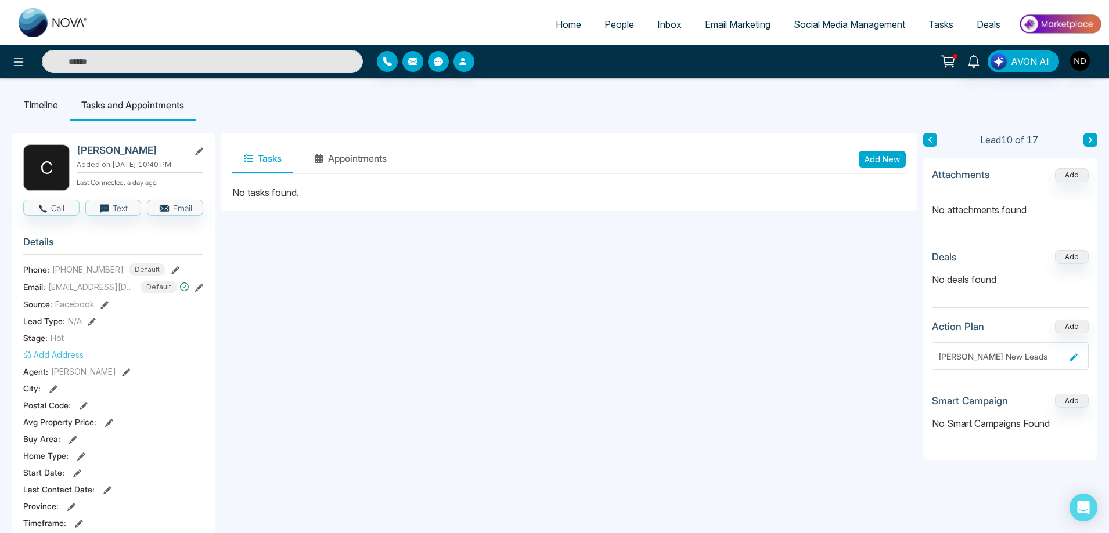
click at [889, 164] on button "Add New" at bounding box center [881, 159] width 47 height 17
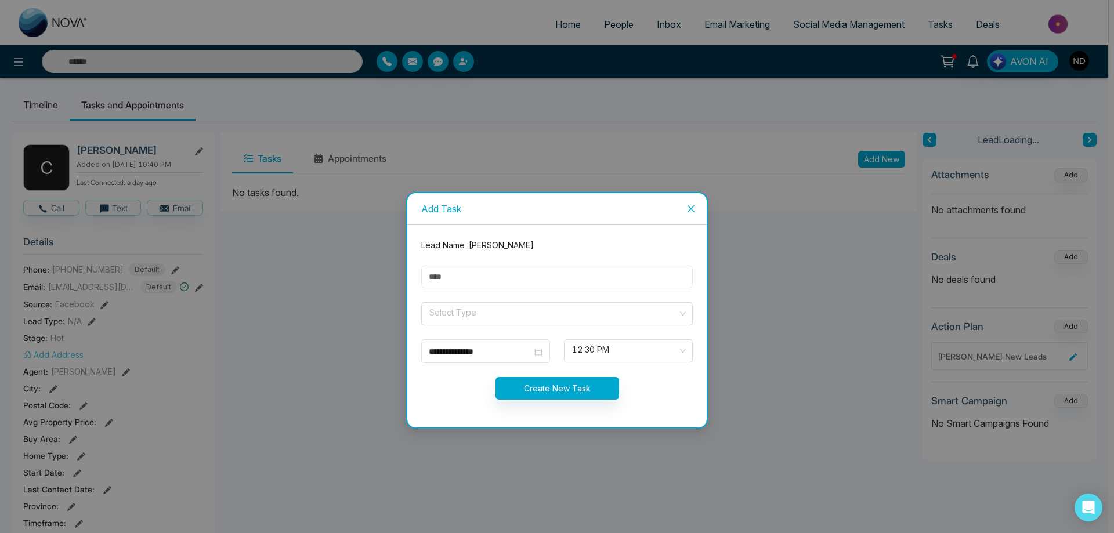
click at [485, 280] on input "text" at bounding box center [557, 277] width 272 height 23
type input "**********"
click at [485, 319] on input "search" at bounding box center [553, 311] width 250 height 17
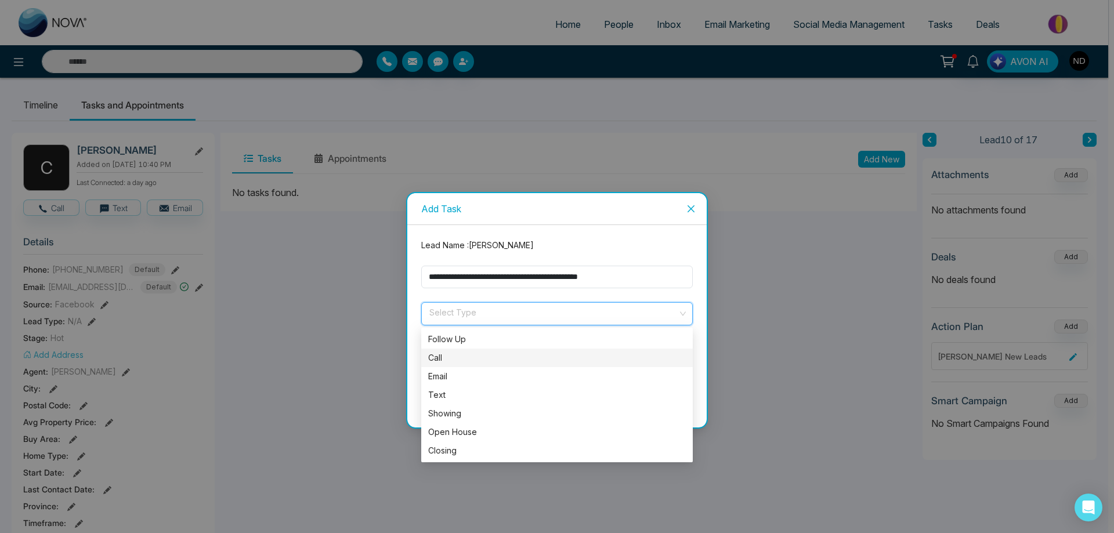
click at [457, 358] on div "Call" at bounding box center [557, 358] width 258 height 13
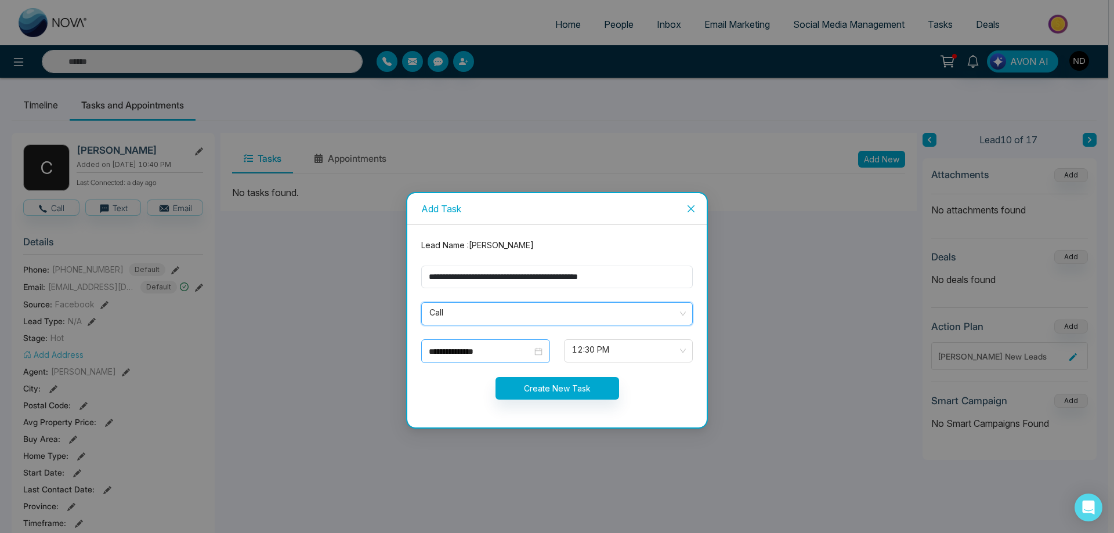
click at [477, 353] on input "**********" at bounding box center [480, 351] width 103 height 13
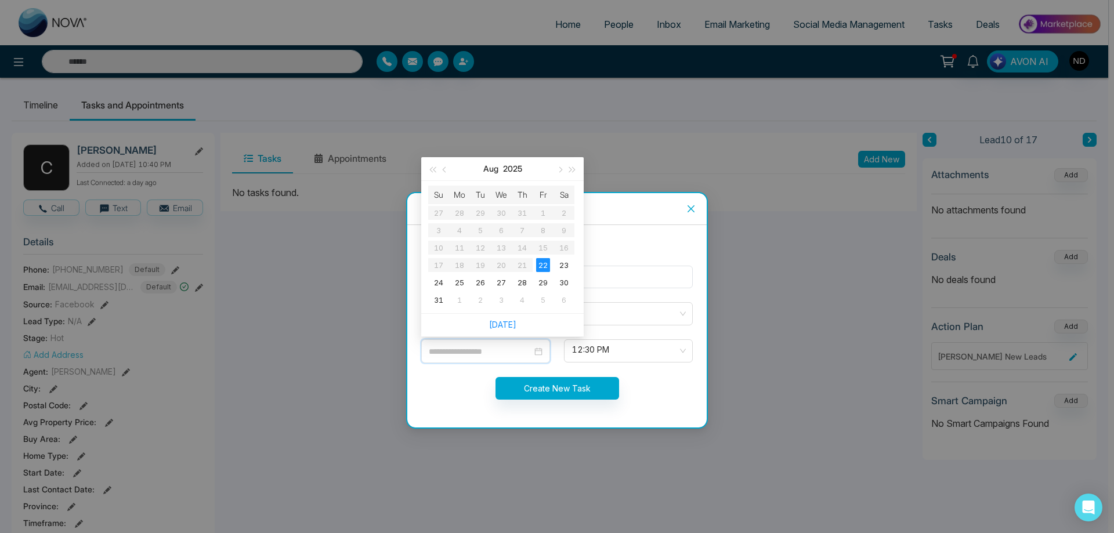
type input "**********"
click at [659, 351] on span "12:30 PM" at bounding box center [628, 351] width 113 height 20
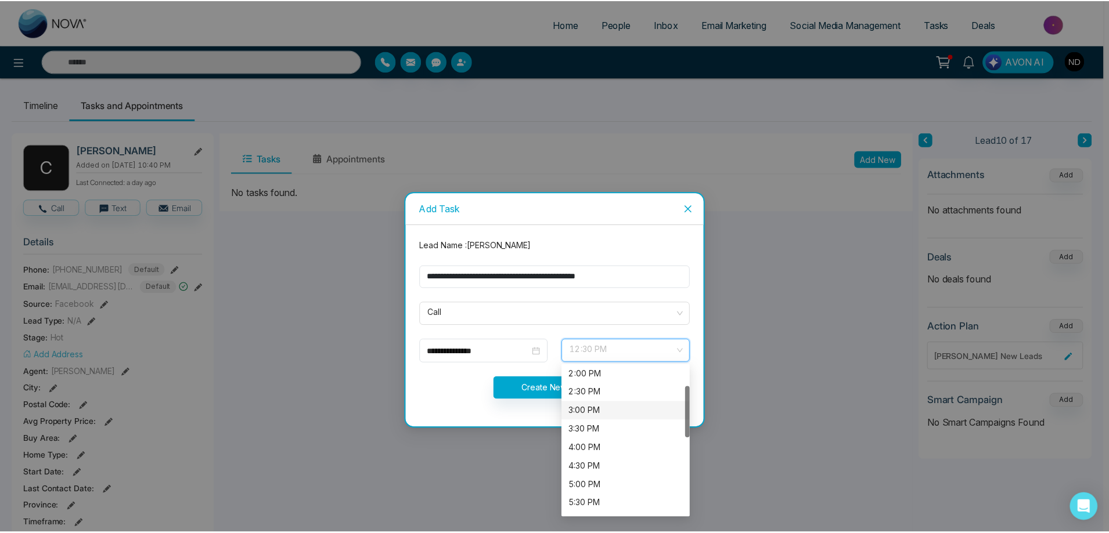
scroll to position [116, 0]
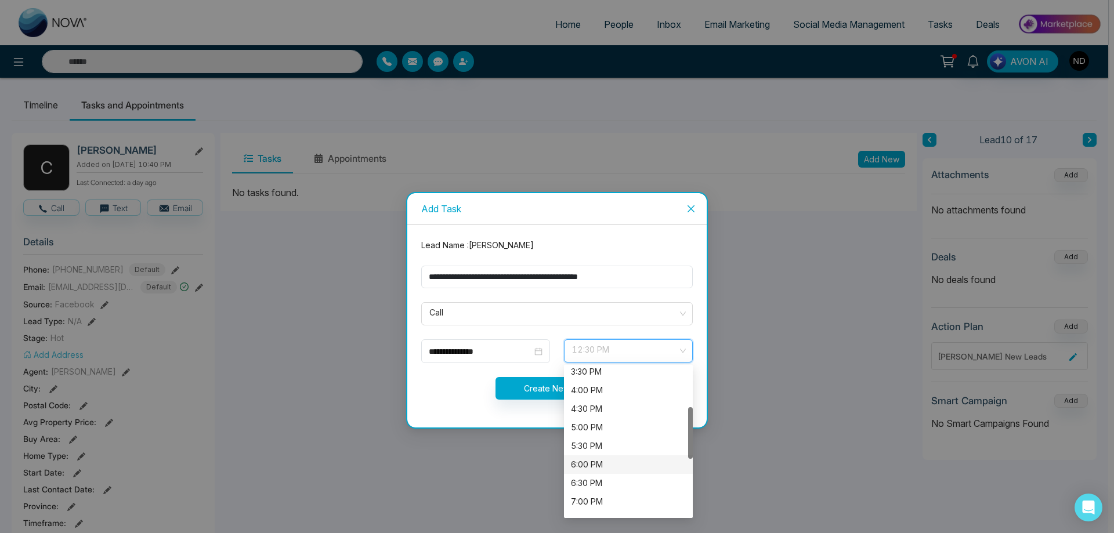
click at [582, 463] on div "6:00 PM" at bounding box center [628, 465] width 115 height 13
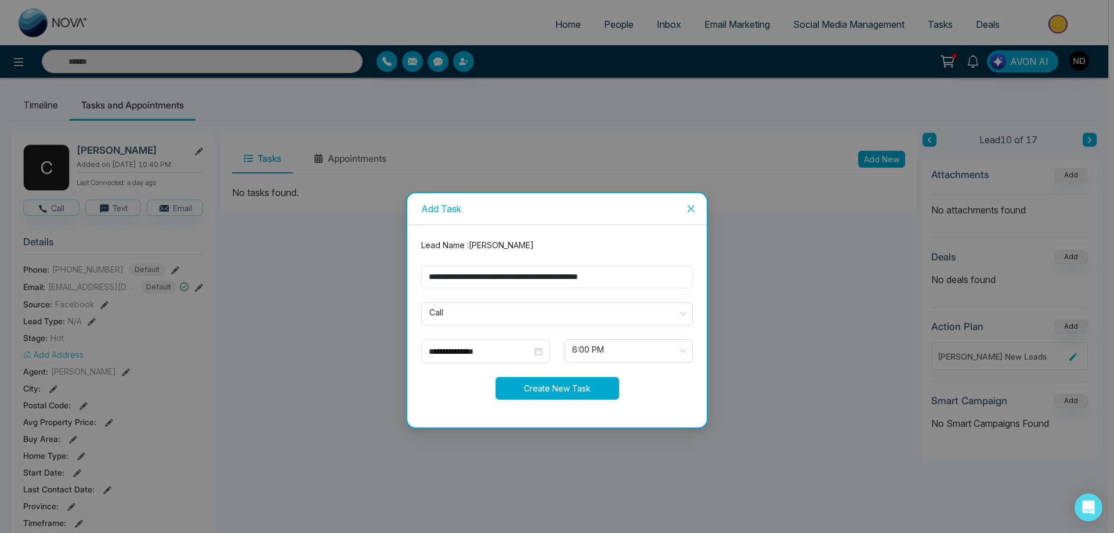
click at [561, 388] on button "Create New Task" at bounding box center [558, 388] width 124 height 23
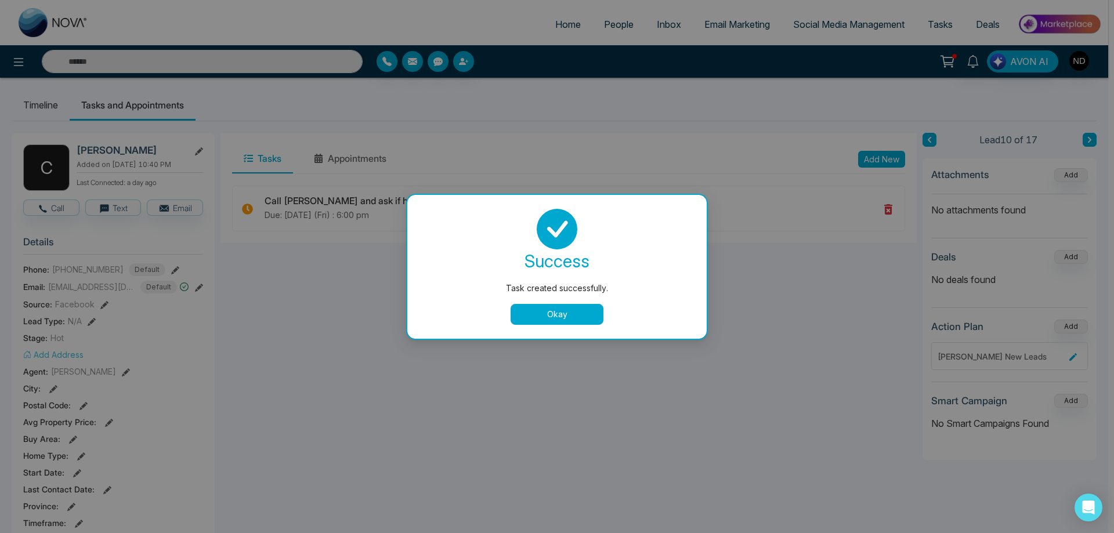
click at [569, 320] on button "Okay" at bounding box center [557, 314] width 93 height 21
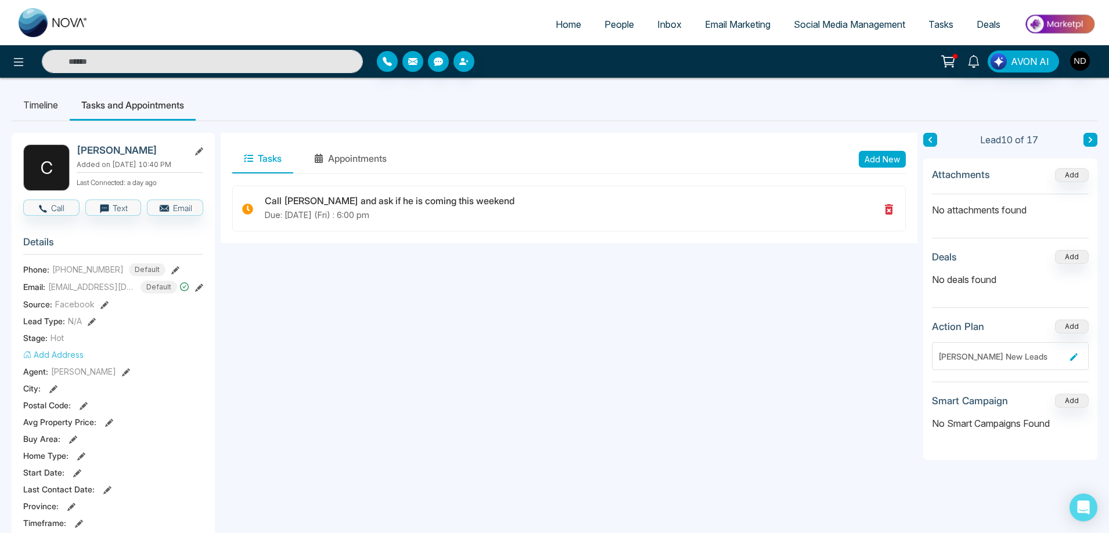
click at [1091, 135] on button at bounding box center [1090, 140] width 14 height 14
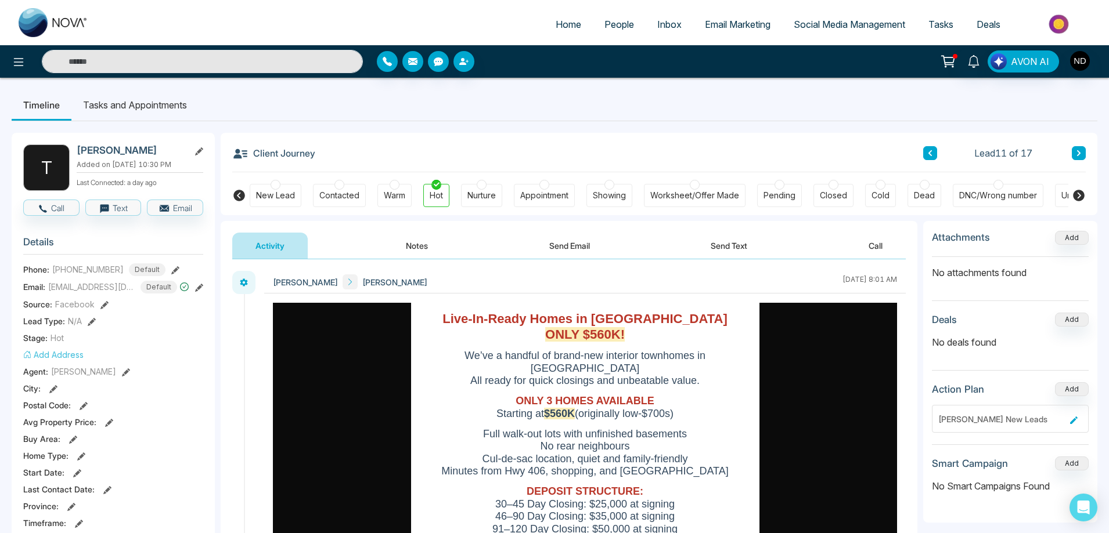
click at [426, 246] on button "Notes" at bounding box center [416, 246] width 68 height 26
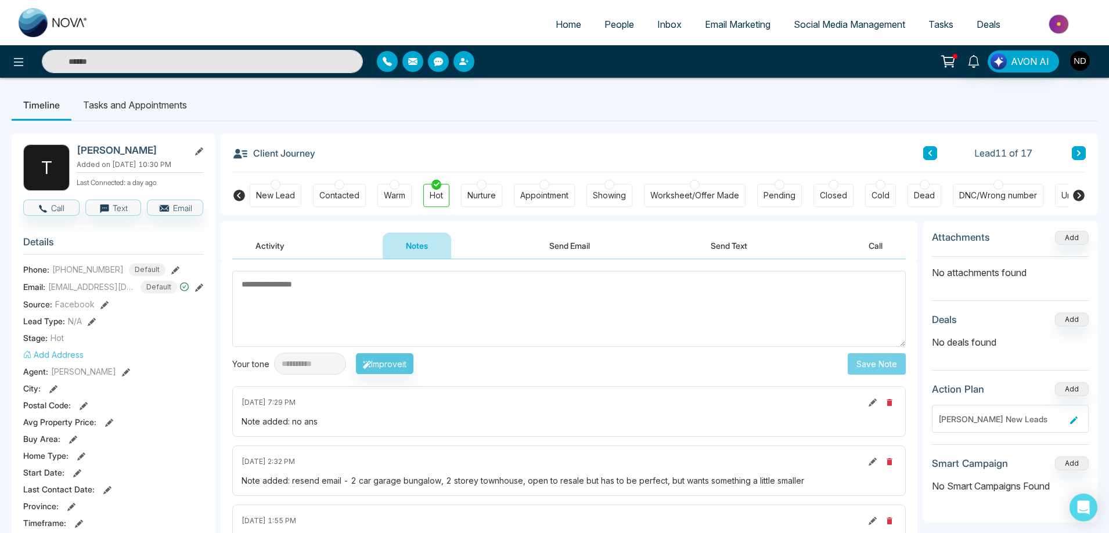
click at [730, 250] on button "Send Text" at bounding box center [728, 246] width 83 height 26
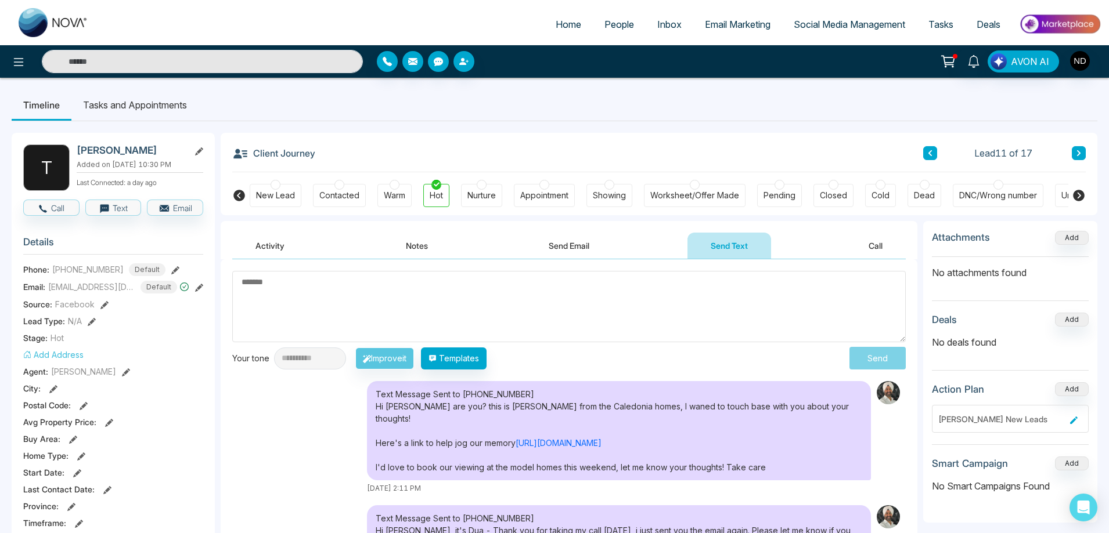
click at [1079, 150] on icon at bounding box center [1078, 153] width 6 height 7
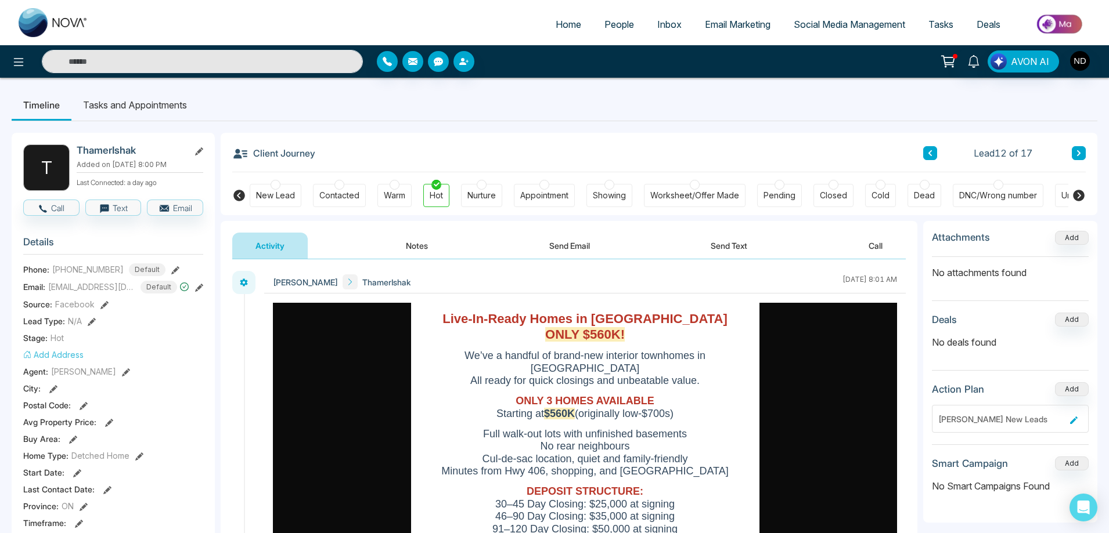
click at [570, 242] on button "Send Email" at bounding box center [569, 246] width 87 height 26
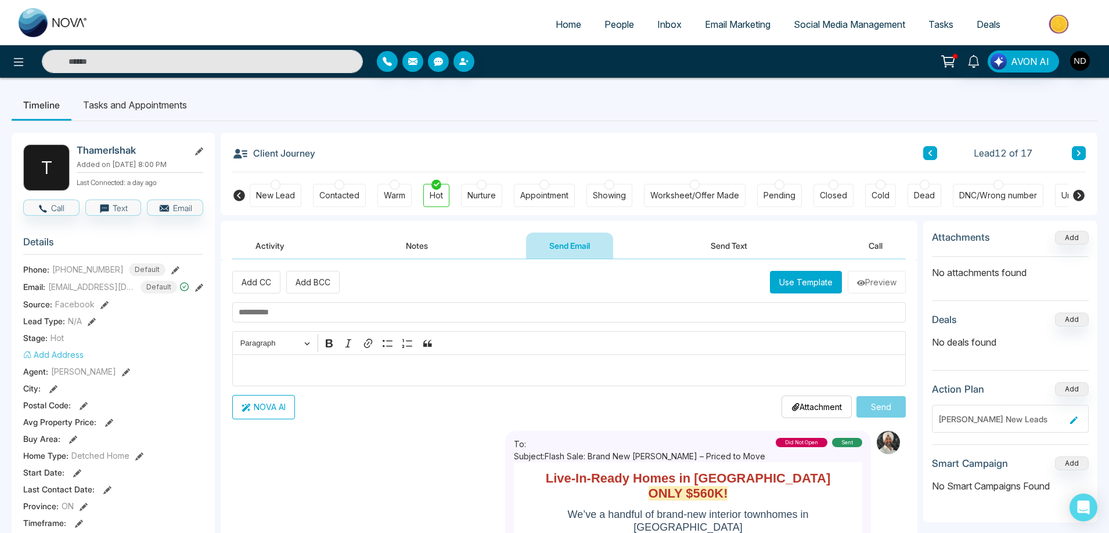
click at [740, 247] on button "Send Text" at bounding box center [728, 246] width 83 height 26
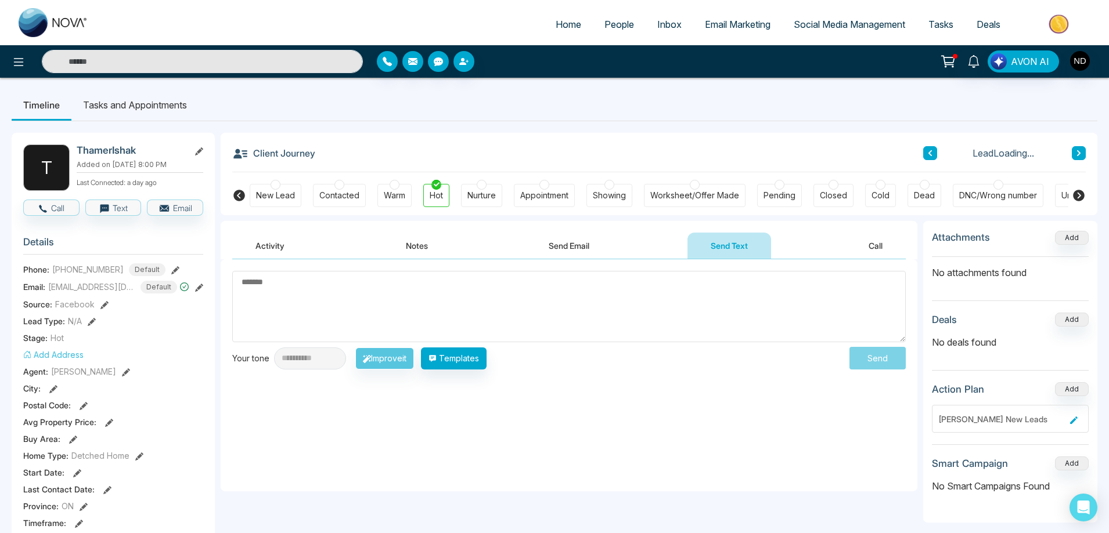
click at [364, 299] on textarea at bounding box center [568, 306] width 673 height 71
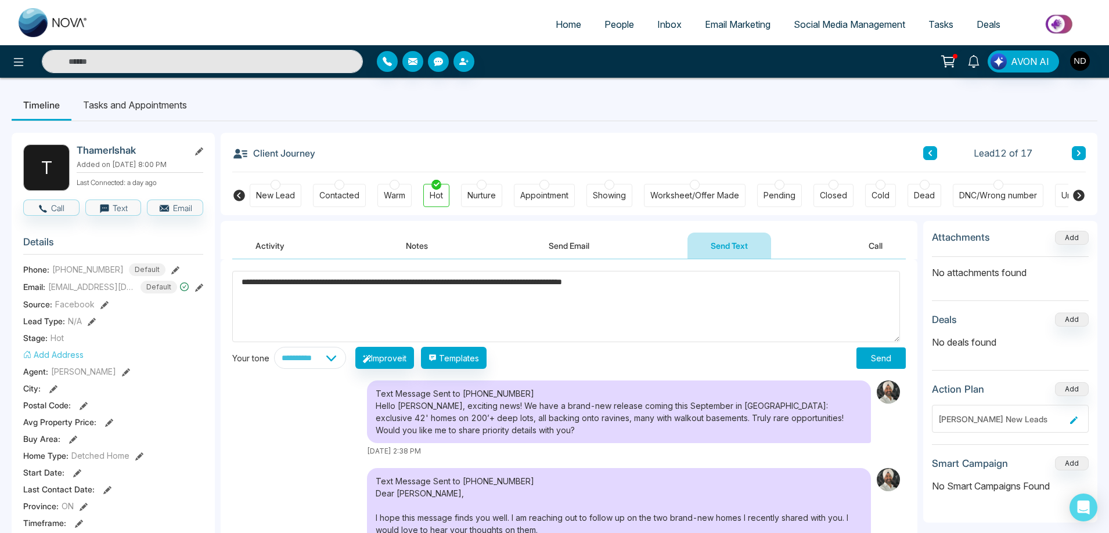
click at [580, 287] on textarea "**********" at bounding box center [565, 306] width 667 height 71
click at [788, 284] on textarea "**********" at bounding box center [565, 306] width 667 height 71
click at [766, 283] on textarea "**********" at bounding box center [565, 306] width 667 height 71
click at [806, 286] on textarea "**********" at bounding box center [565, 306] width 667 height 71
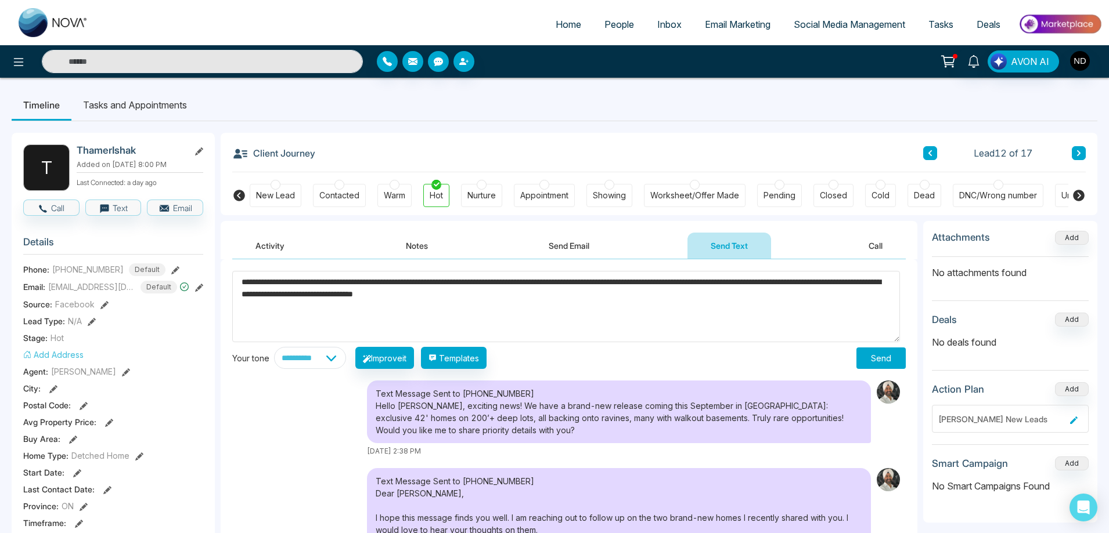
paste textarea "**********"
type textarea "**********"
click at [344, 360] on select "**********" at bounding box center [310, 358] width 72 height 22
select select "**********"
click at [274, 347] on select "**********" at bounding box center [310, 358] width 72 height 22
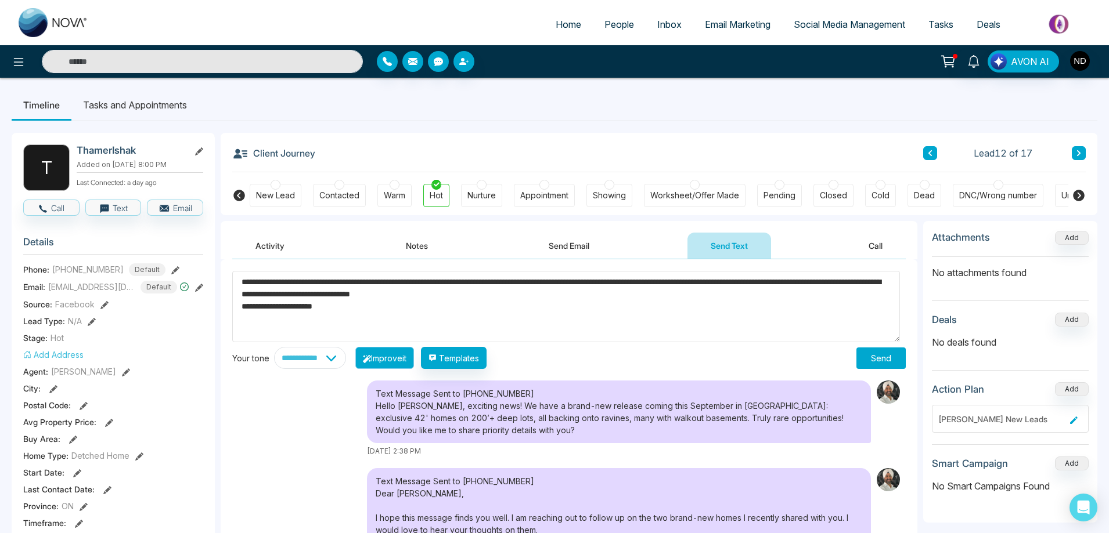
click at [407, 359] on button "Improve it" at bounding box center [384, 358] width 59 height 22
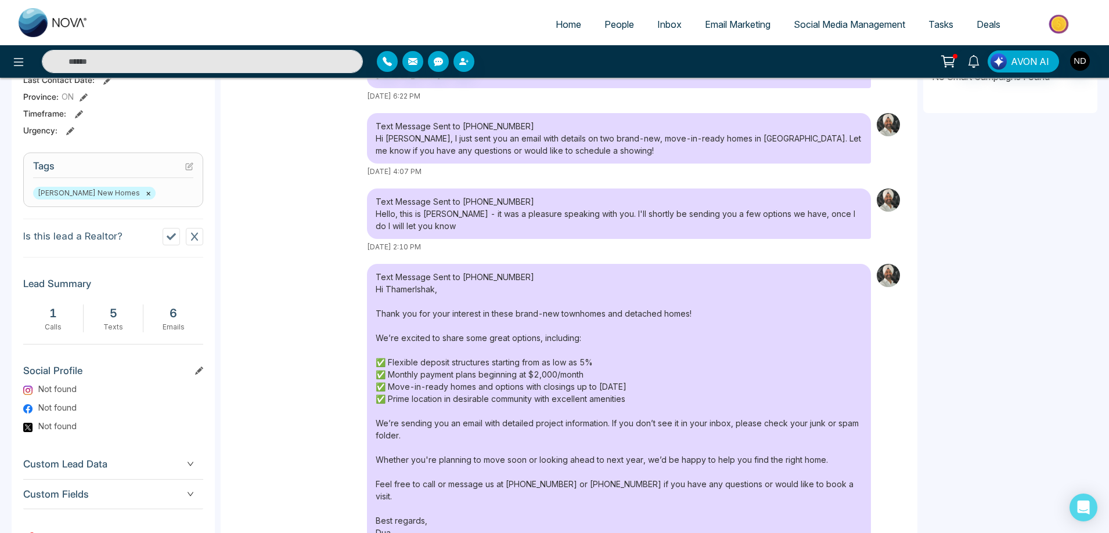
scroll to position [459, 0]
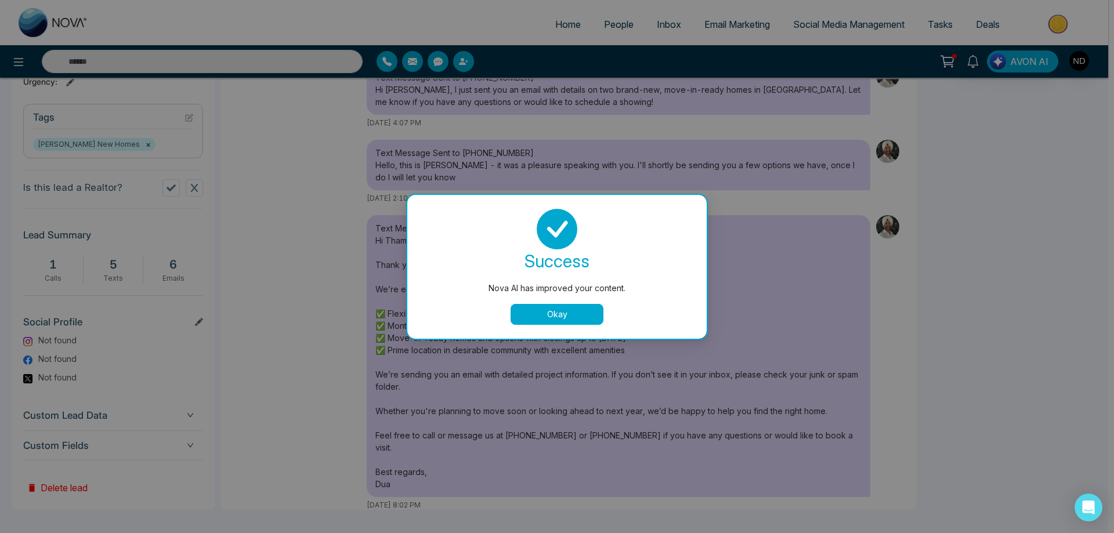
click at [544, 320] on button "Okay" at bounding box center [557, 314] width 93 height 21
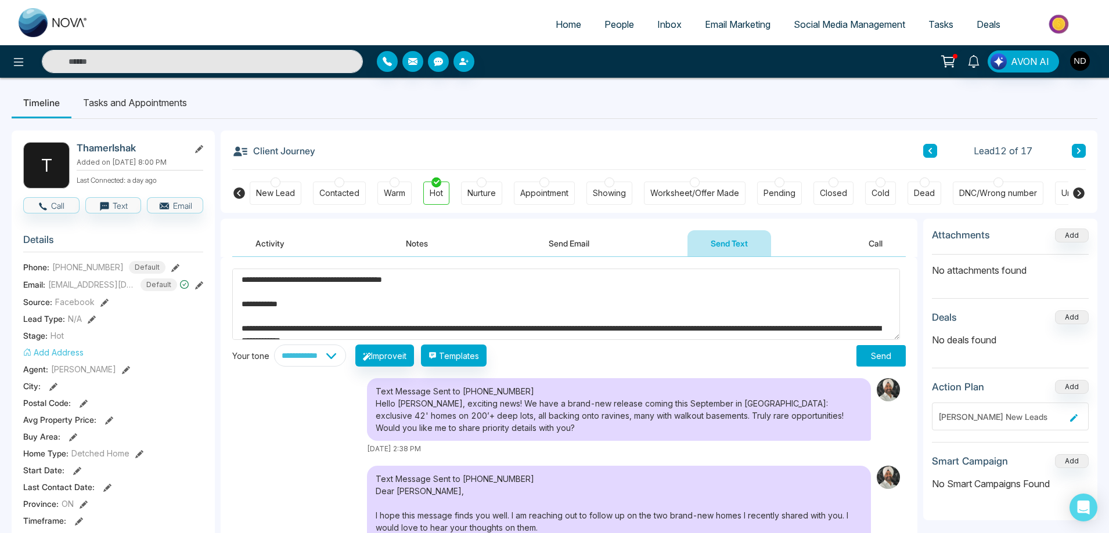
scroll to position [0, 0]
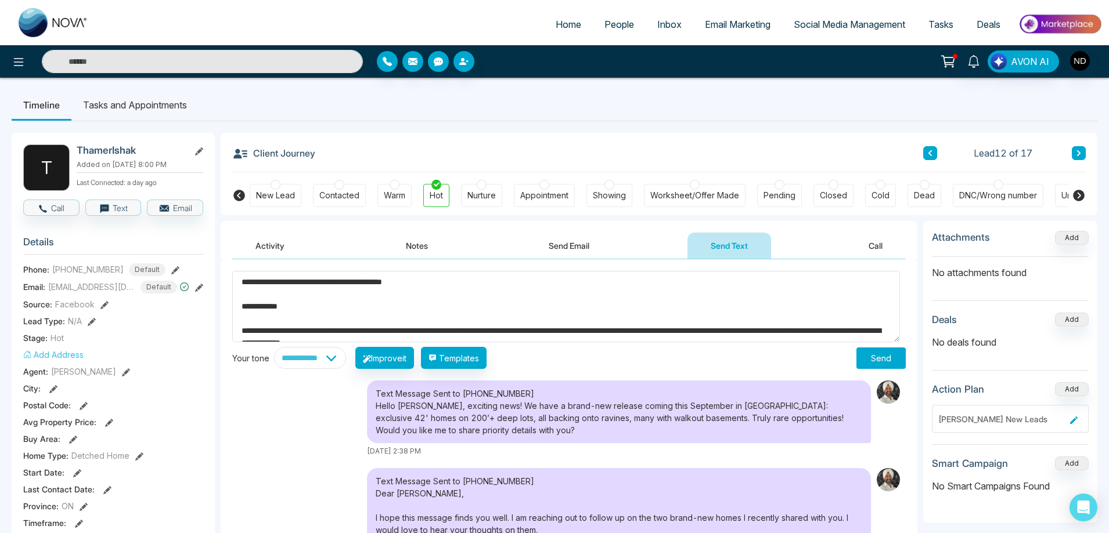
click at [243, 310] on textarea "**********" at bounding box center [565, 306] width 667 height 71
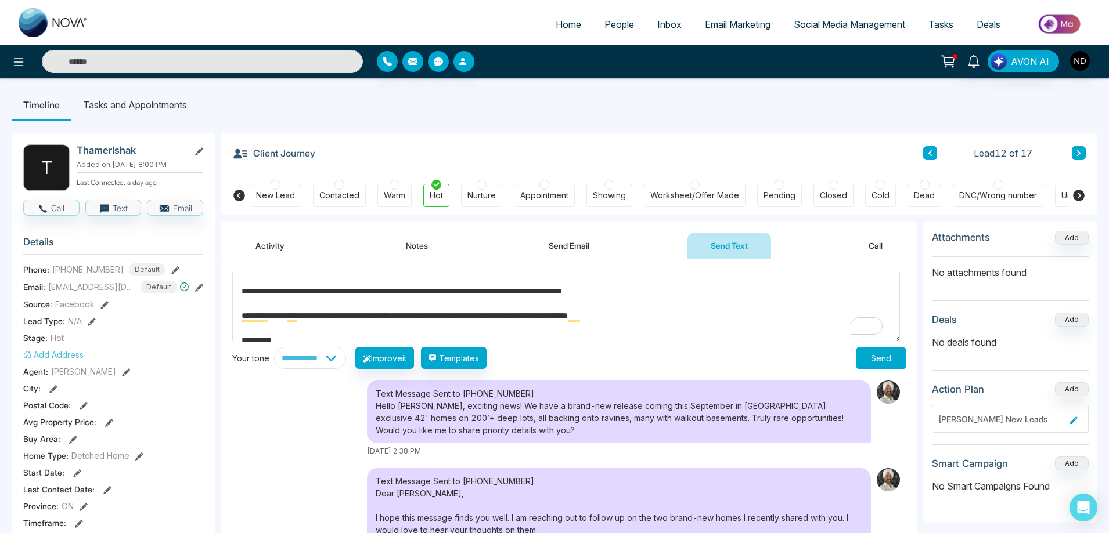
scroll to position [93, 0]
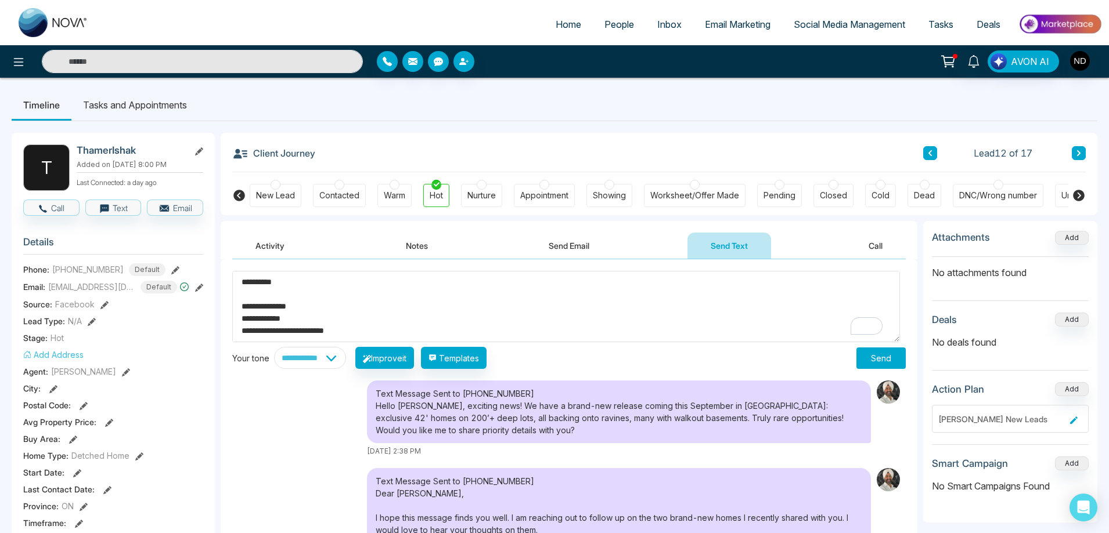
drag, startPoint x: 294, startPoint y: 287, endPoint x: 374, endPoint y: 333, distance: 91.8
click at [374, 333] on textarea "**********" at bounding box center [565, 306] width 667 height 71
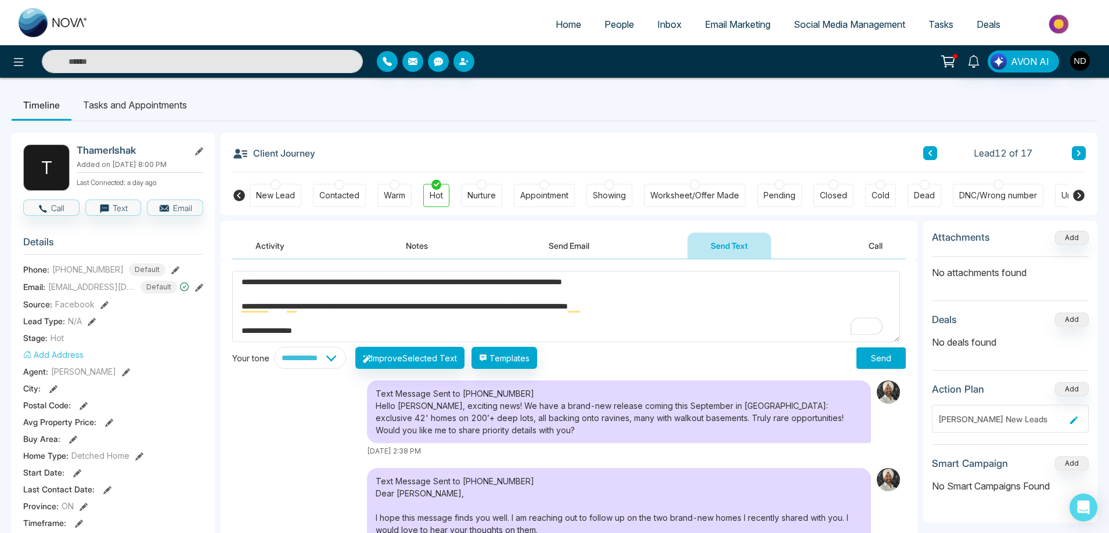
click at [283, 331] on textarea "**********" at bounding box center [565, 306] width 667 height 71
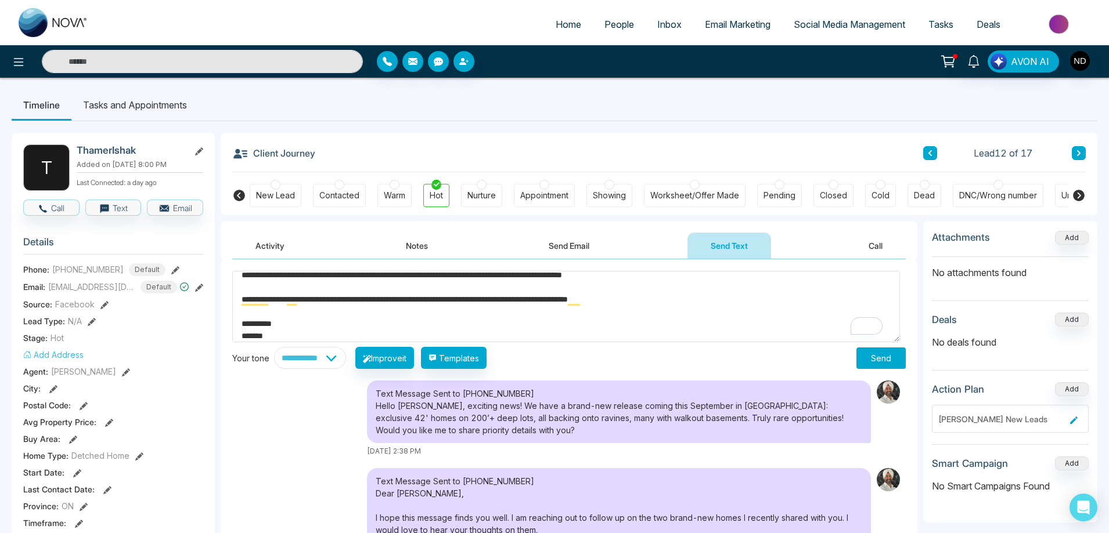
click at [550, 278] on textarea "**********" at bounding box center [565, 306] width 667 height 71
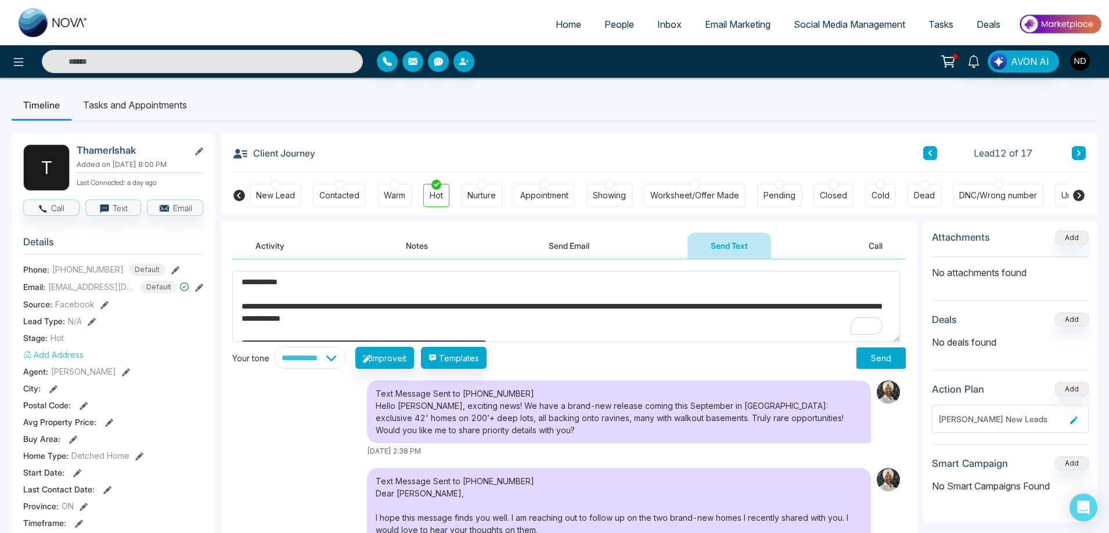
click at [214, 311] on button "See rewrite suggestions" at bounding box center [209, 338] width 9 height 132
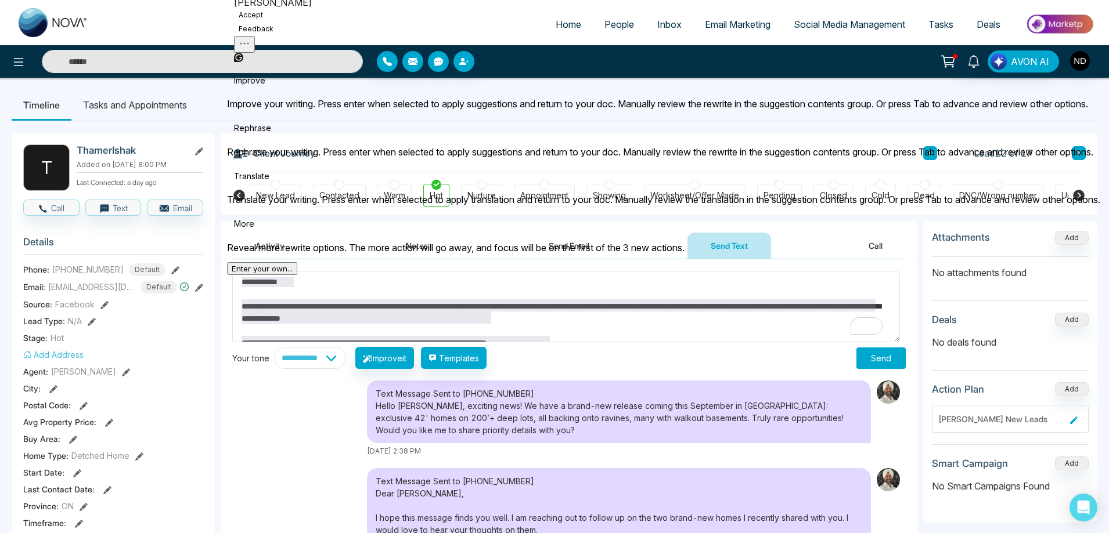
click at [268, 22] on button "Accept" at bounding box center [251, 15] width 34 height 14
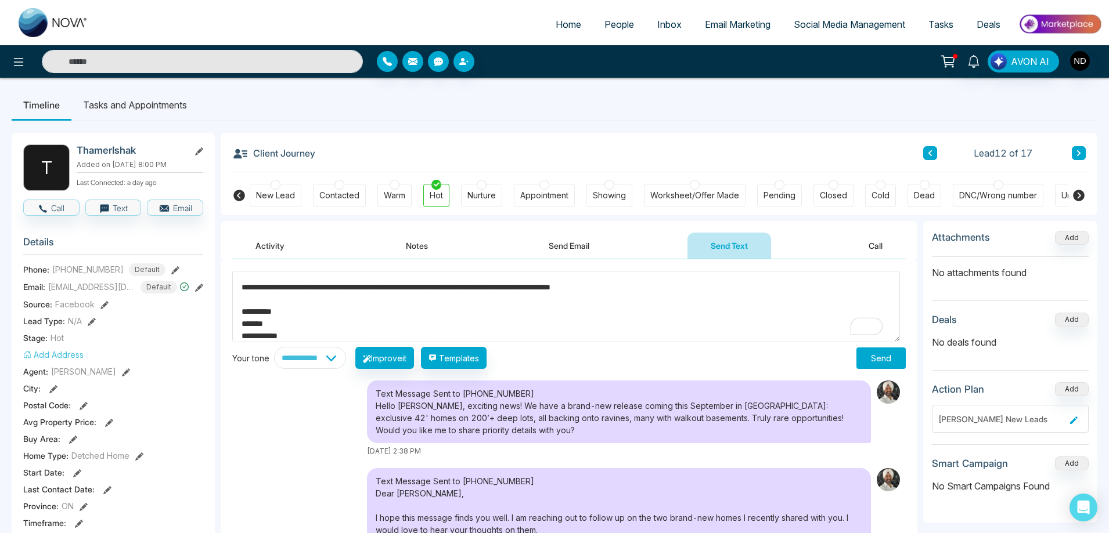
type textarea "**********"
click at [865, 357] on button "Send" at bounding box center [880, 358] width 49 height 21
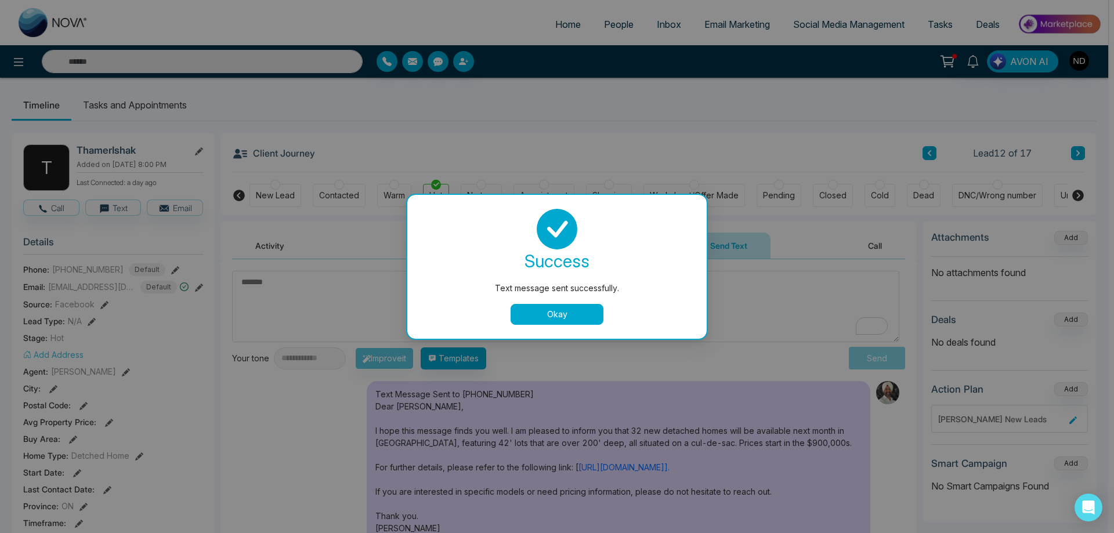
click at [553, 317] on button "Okay" at bounding box center [557, 314] width 93 height 21
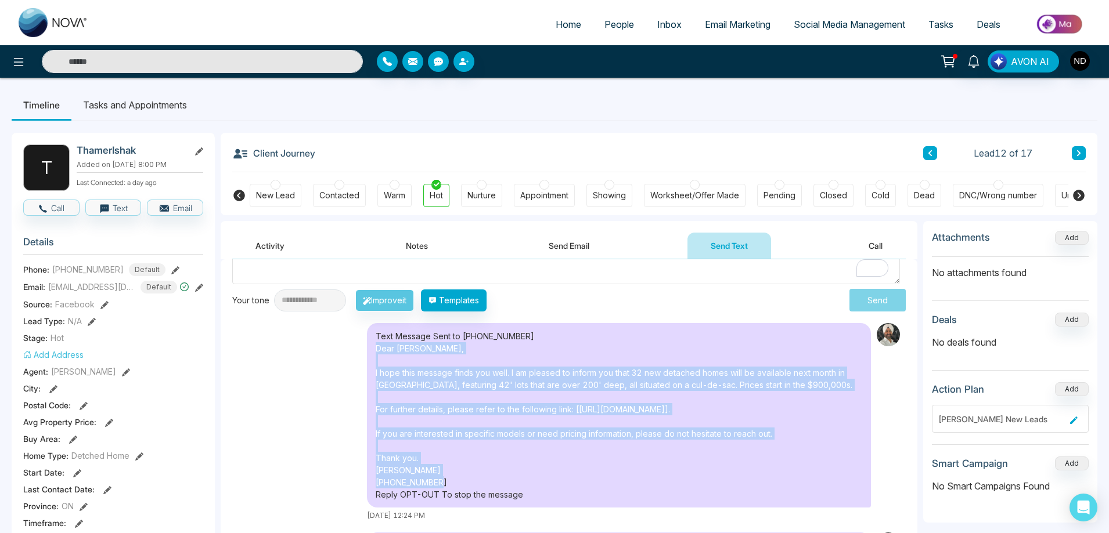
drag, startPoint x: 450, startPoint y: 484, endPoint x: 370, endPoint y: 350, distance: 156.2
click at [370, 350] on div "Text Message Sent to [PHONE_NUMBER] Dear [PERSON_NAME], I hope this message fin…" at bounding box center [619, 415] width 504 height 185
copy div "Dear [PERSON_NAME], I hope this message finds you well. I am pleased to inform …"
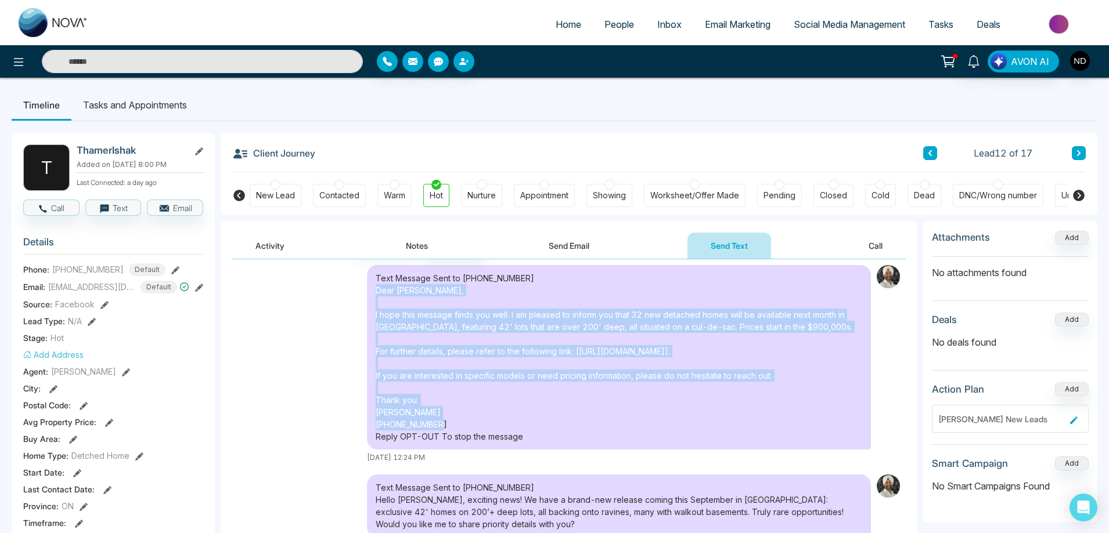
click at [553, 402] on div "Text Message Sent to [PHONE_NUMBER] Dear [PERSON_NAME], I hope this message fin…" at bounding box center [619, 357] width 504 height 185
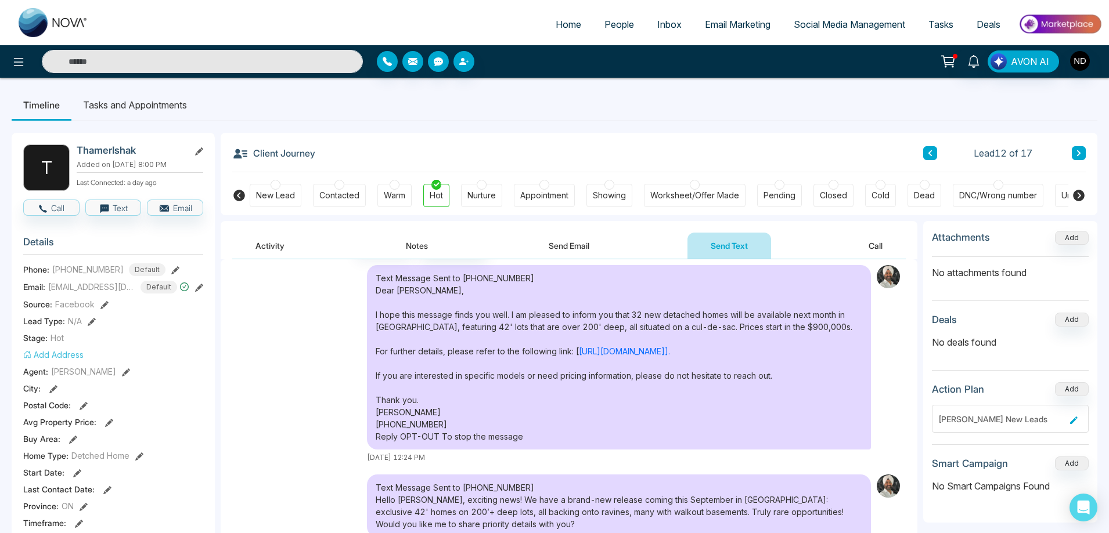
scroll to position [116, 0]
